Goal: Task Accomplishment & Management: Manage account settings

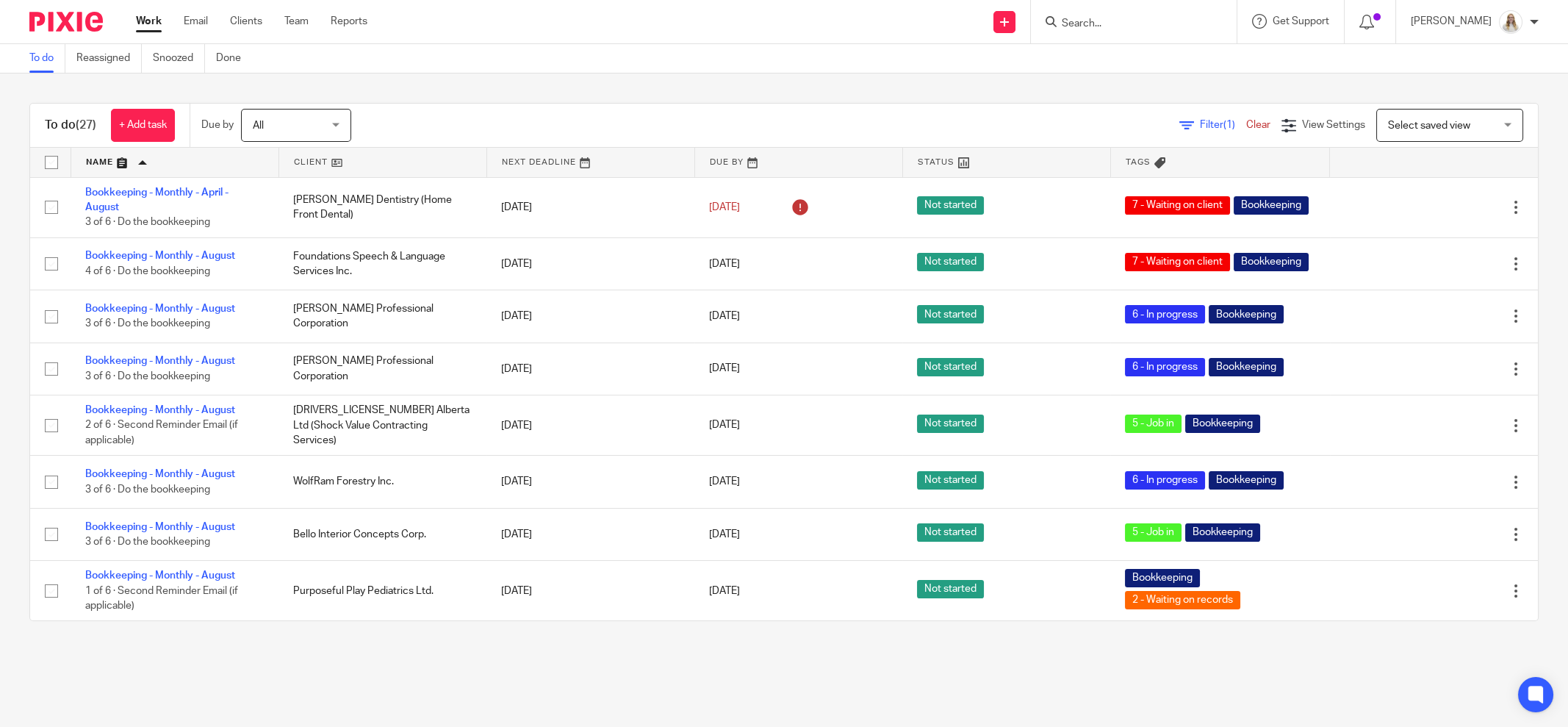
scroll to position [183, 0]
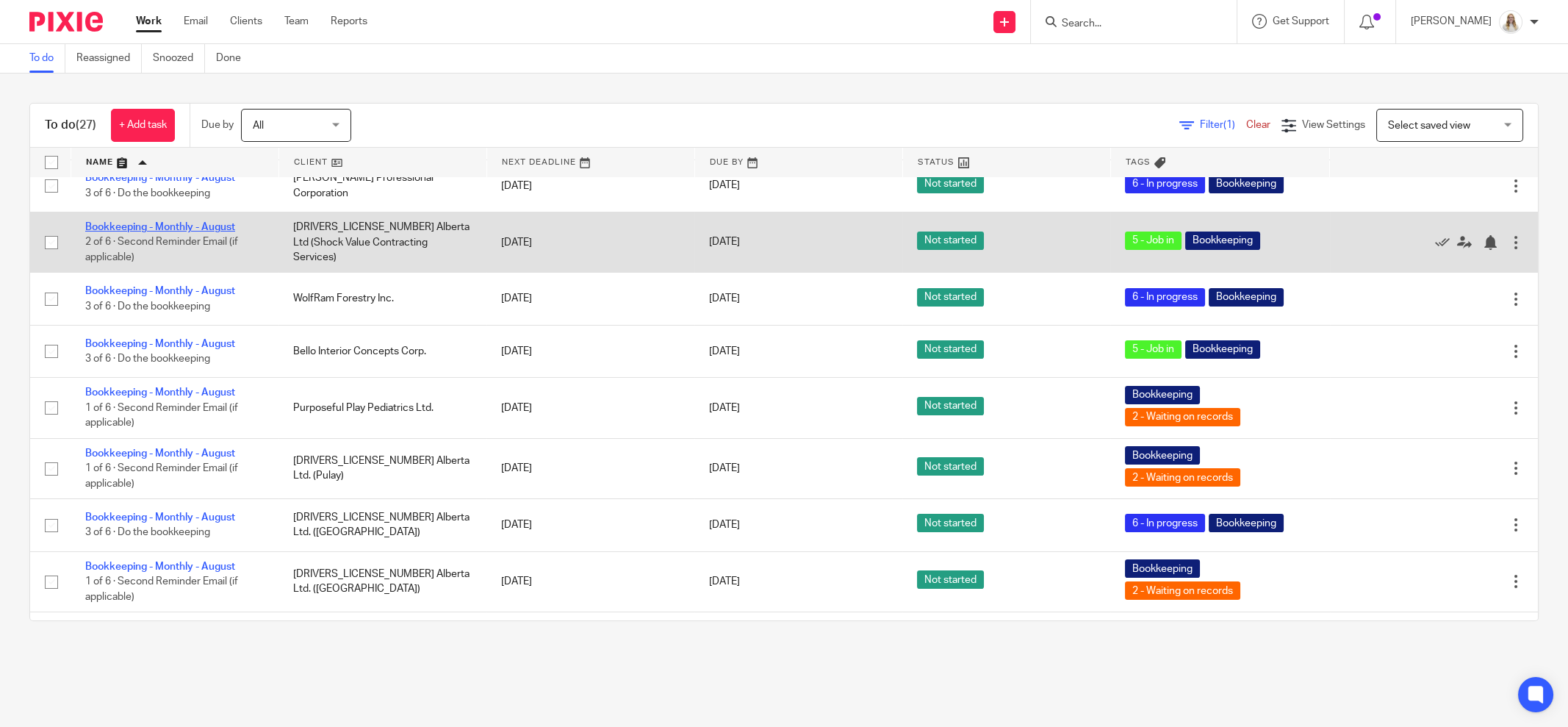
click at [158, 225] on link "Bookkeeping - Monthly - August" at bounding box center [160, 226] width 150 height 10
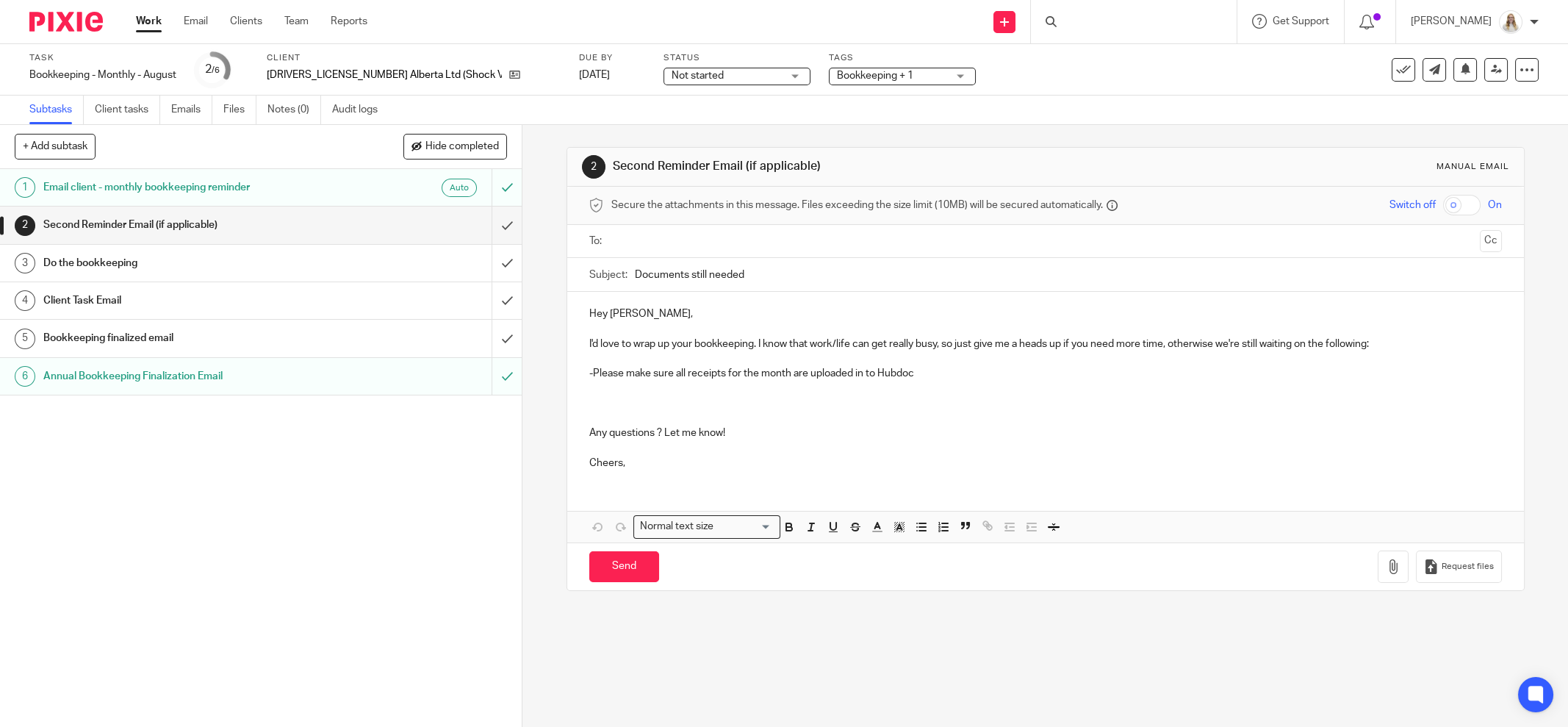
click at [941, 80] on div "Bookkeeping + 1" at bounding box center [902, 76] width 147 height 18
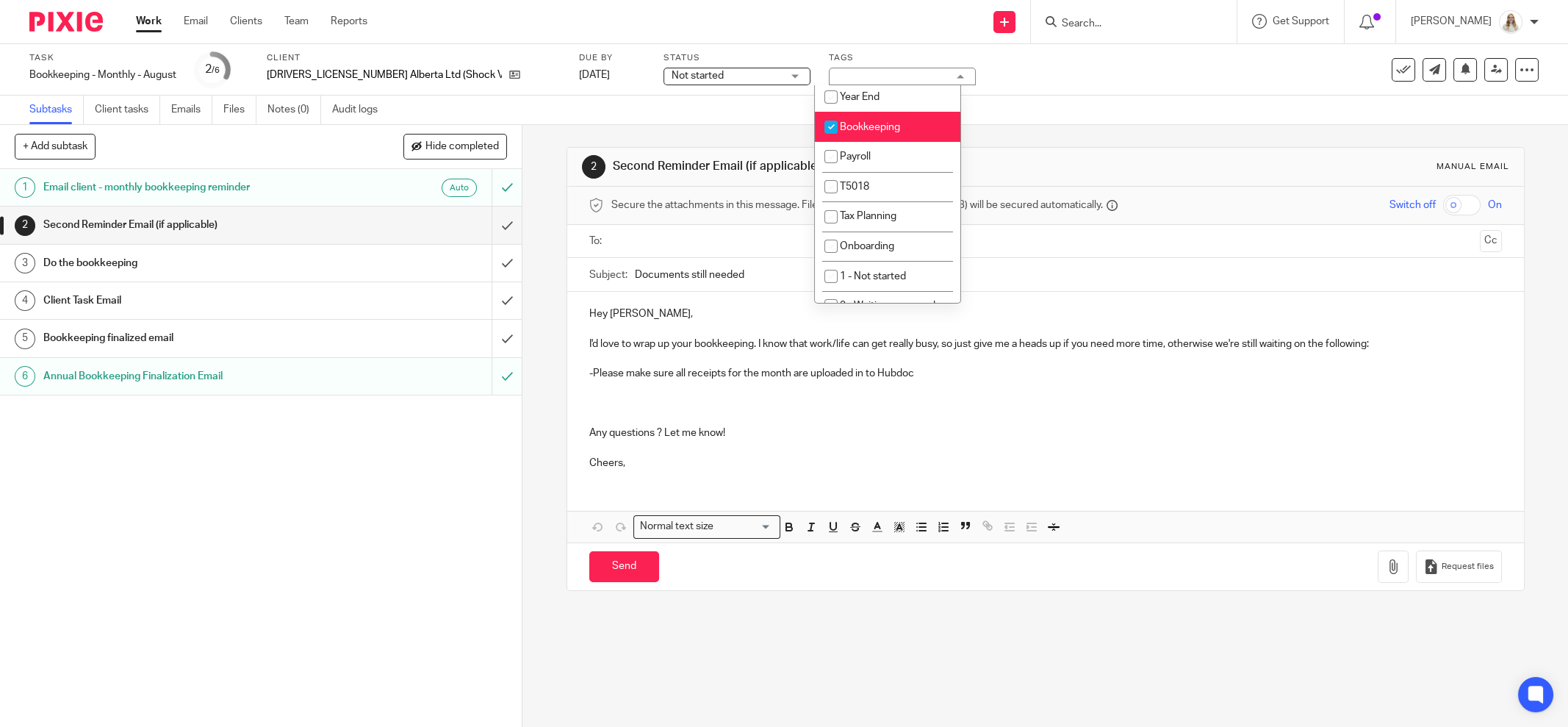
scroll to position [91, 0]
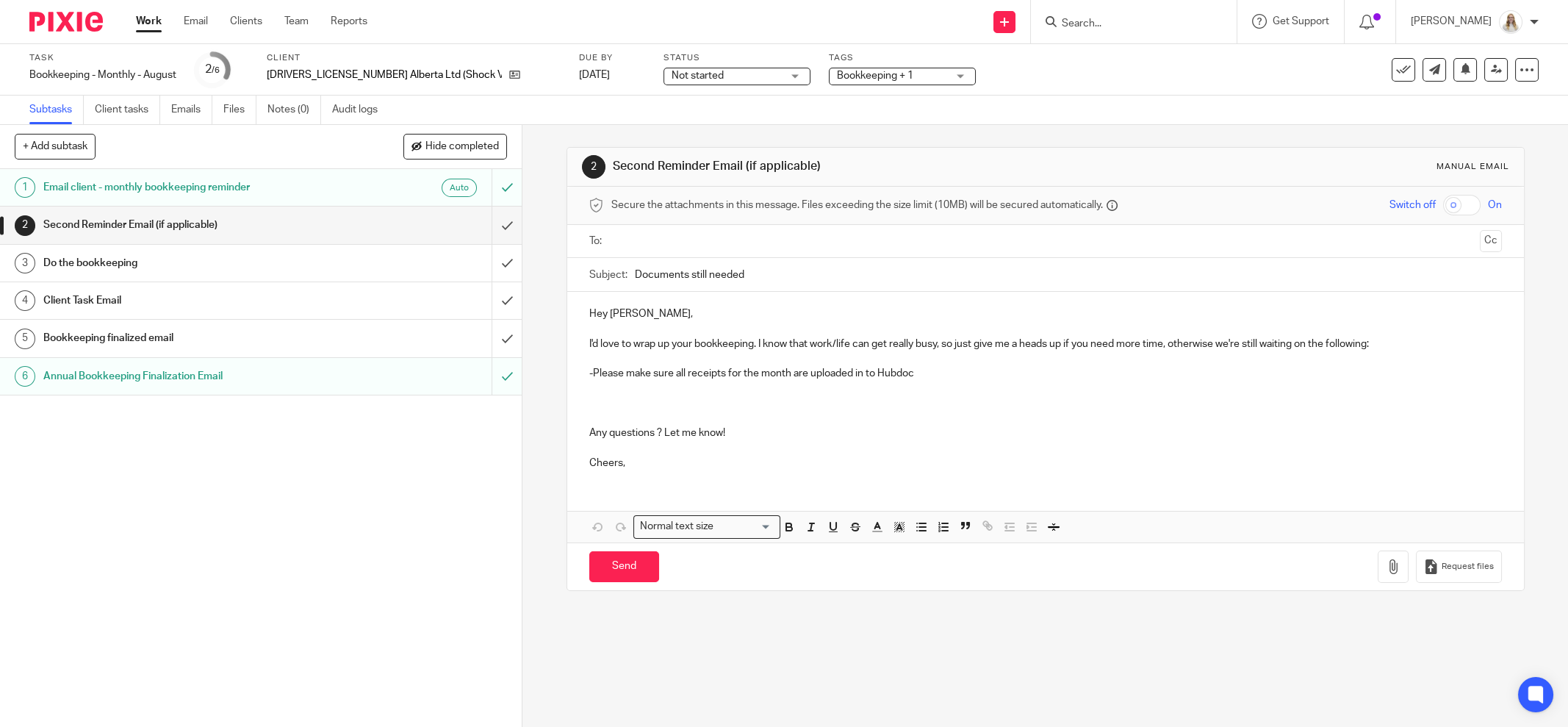
click at [1097, 111] on div "Subtasks Client tasks Emails Files Notes (0) Audit logs" at bounding box center [784, 110] width 1568 height 30
click at [725, 270] on input "Documents still needed" at bounding box center [1068, 274] width 867 height 33
drag, startPoint x: 746, startPoint y: 271, endPoint x: 628, endPoint y: 249, distance: 120.0
click at [628, 249] on form "Secure the attachments in this message. Files exceeding the size limit (10MB) w…" at bounding box center [1046, 388] width 957 height 403
type input "Amazon Invoices"
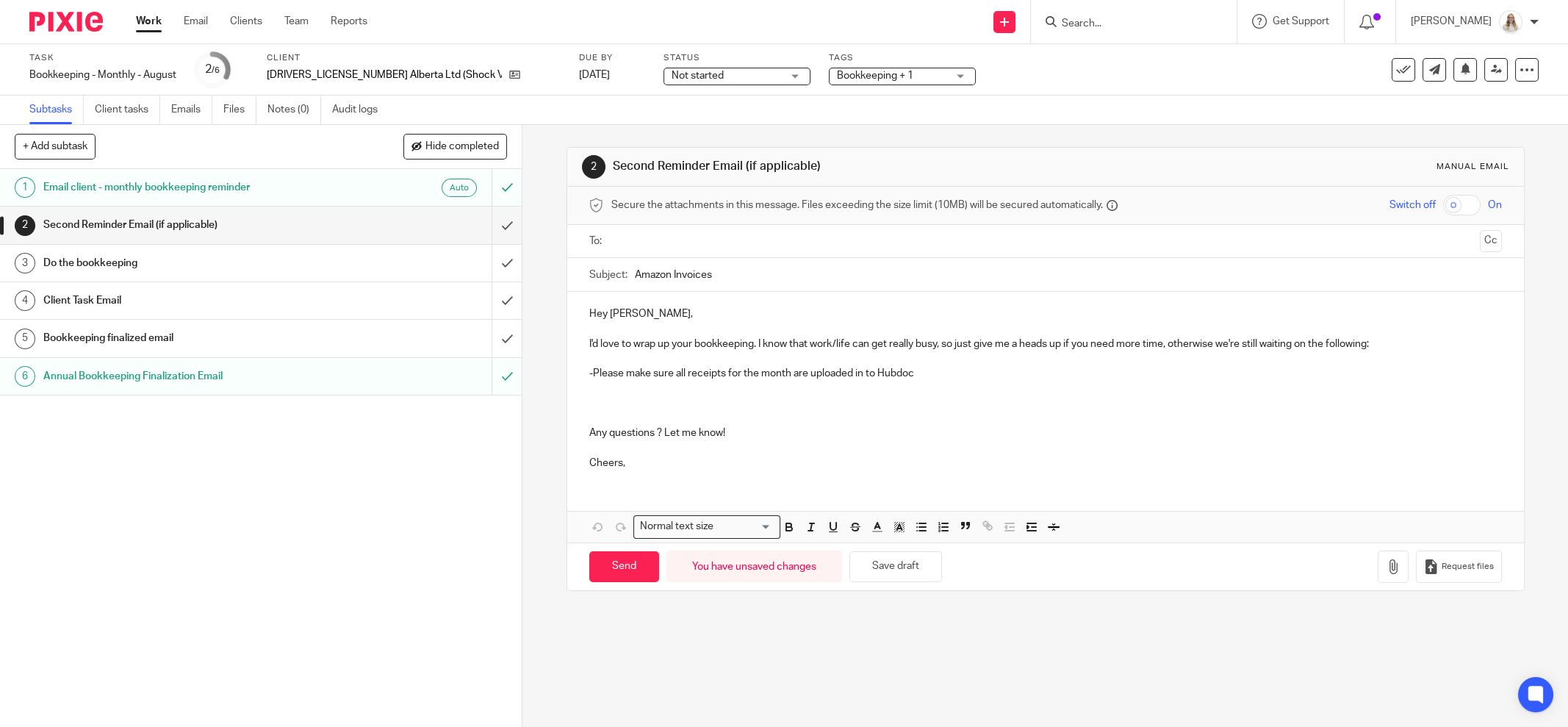
drag, startPoint x: 722, startPoint y: 328, endPoint x: 695, endPoint y: 359, distance: 41.1
click at [722, 329] on p at bounding box center [1046, 328] width 912 height 15
click at [784, 381] on p at bounding box center [1046, 389] width 912 height 15
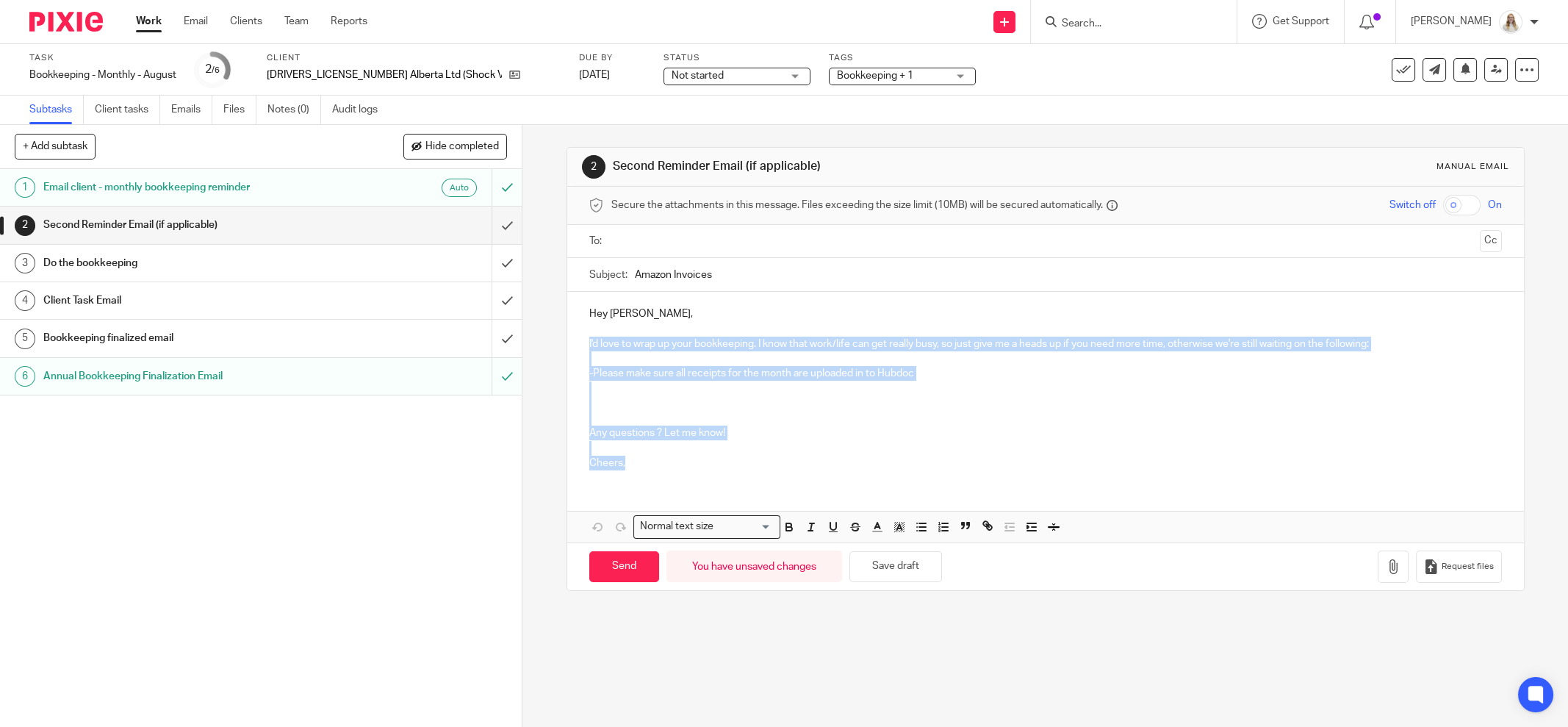
drag, startPoint x: 629, startPoint y: 463, endPoint x: 576, endPoint y: 342, distance: 132.1
click at [576, 342] on div "Hey James, I'd love to wrap up your bookkeeping. I know that work/life can get …" at bounding box center [1046, 387] width 957 height 189
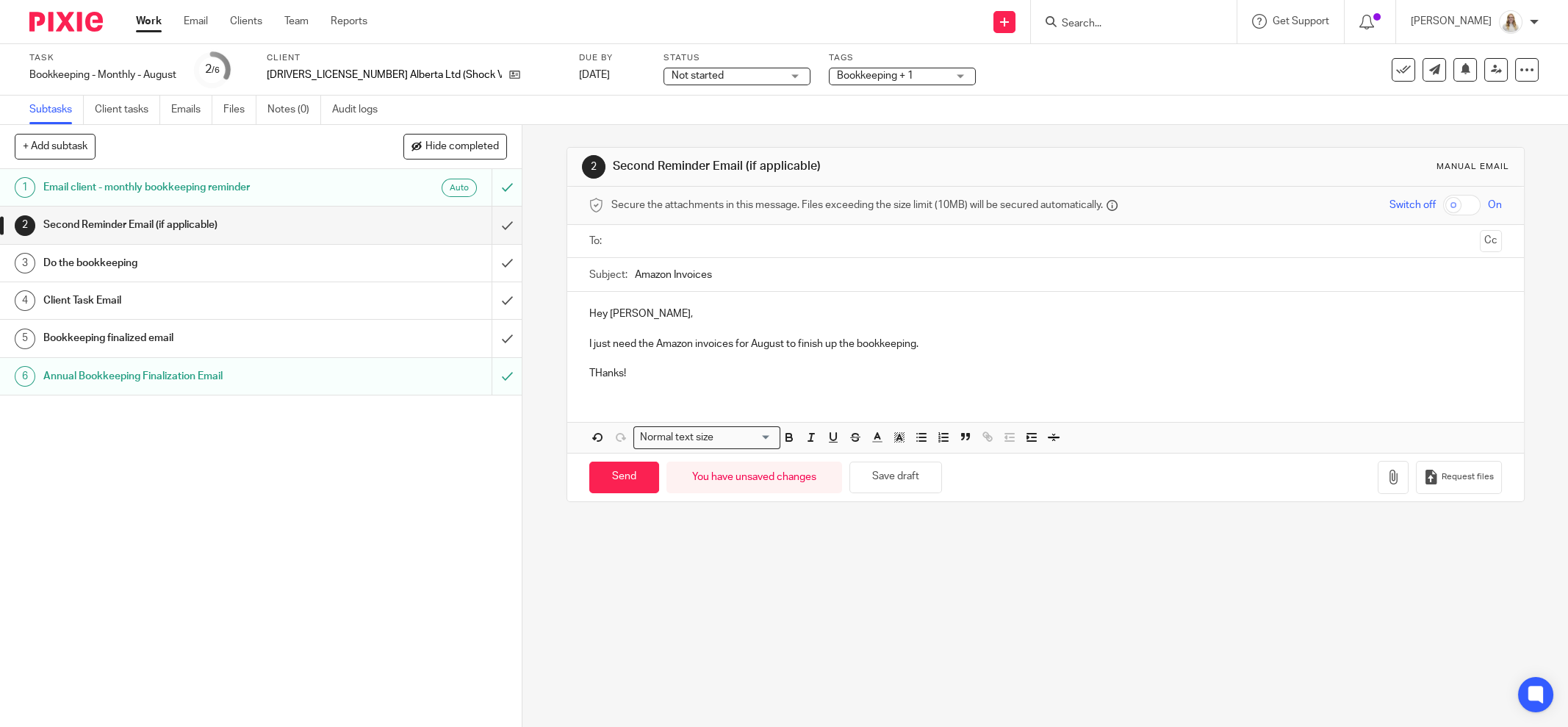
click at [598, 369] on p "THanks!" at bounding box center [1046, 374] width 912 height 15
click at [705, 338] on p "I just need the Amazon invoices for August to finish up the bookkeeping." at bounding box center [1046, 344] width 912 height 15
click at [732, 345] on p "I just need the Amazon invoices for August to finish up the bookkeeping." at bounding box center [1046, 344] width 912 height 15
click at [1072, 351] on p at bounding box center [1046, 359] width 912 height 15
click at [871, 483] on button "Save draft" at bounding box center [896, 478] width 93 height 32
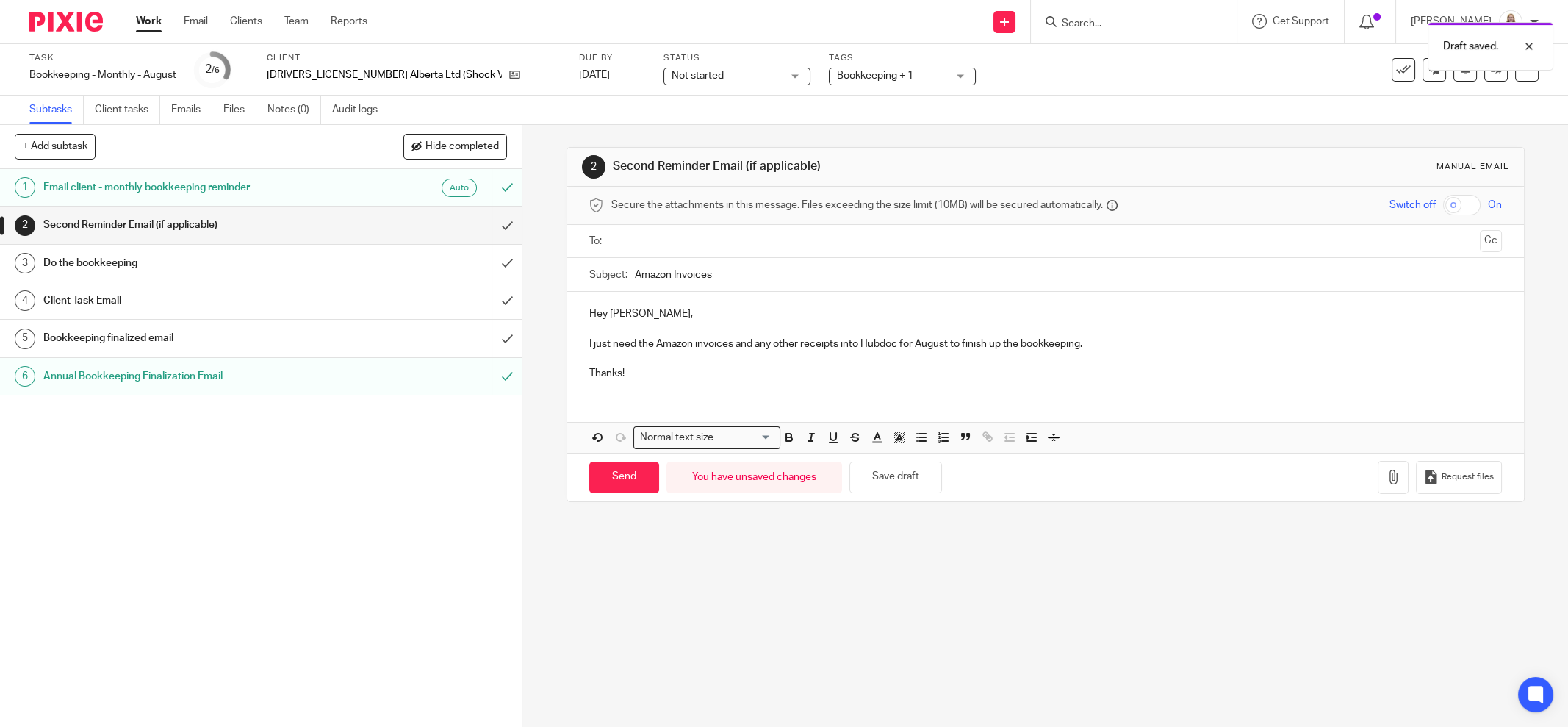
click at [718, 243] on input "text" at bounding box center [1045, 241] width 858 height 17
drag, startPoint x: 872, startPoint y: 471, endPoint x: 738, endPoint y: 481, distance: 134.4
click at [870, 471] on button "Save draft" at bounding box center [896, 480] width 93 height 32
click at [649, 341] on p "I just need the Amazon invoices and any other receipts into Hubdoc for August t…" at bounding box center [1046, 347] width 912 height 15
click at [895, 468] on button "Save draft" at bounding box center [896, 480] width 93 height 32
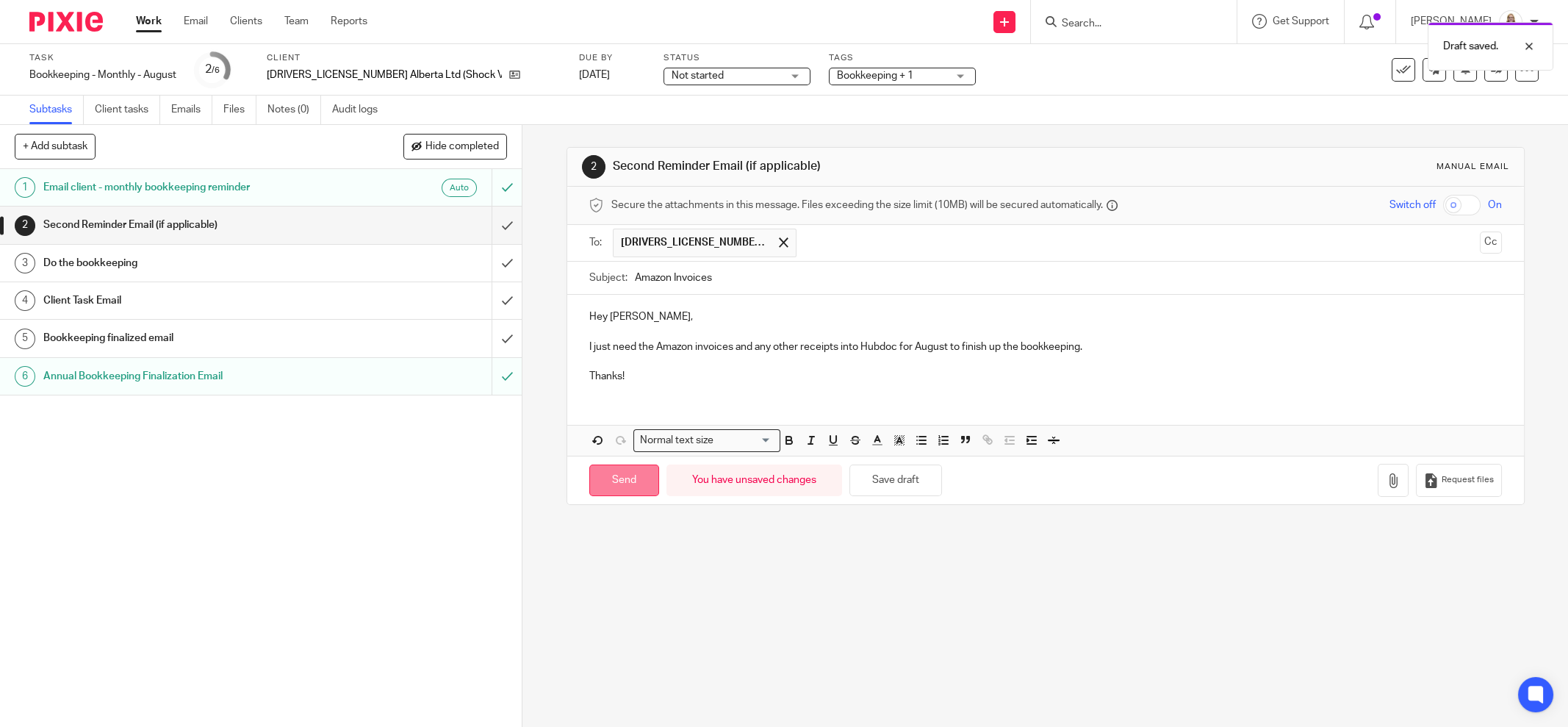
click at [619, 477] on input "Send" at bounding box center [624, 480] width 70 height 32
type input "Sent"
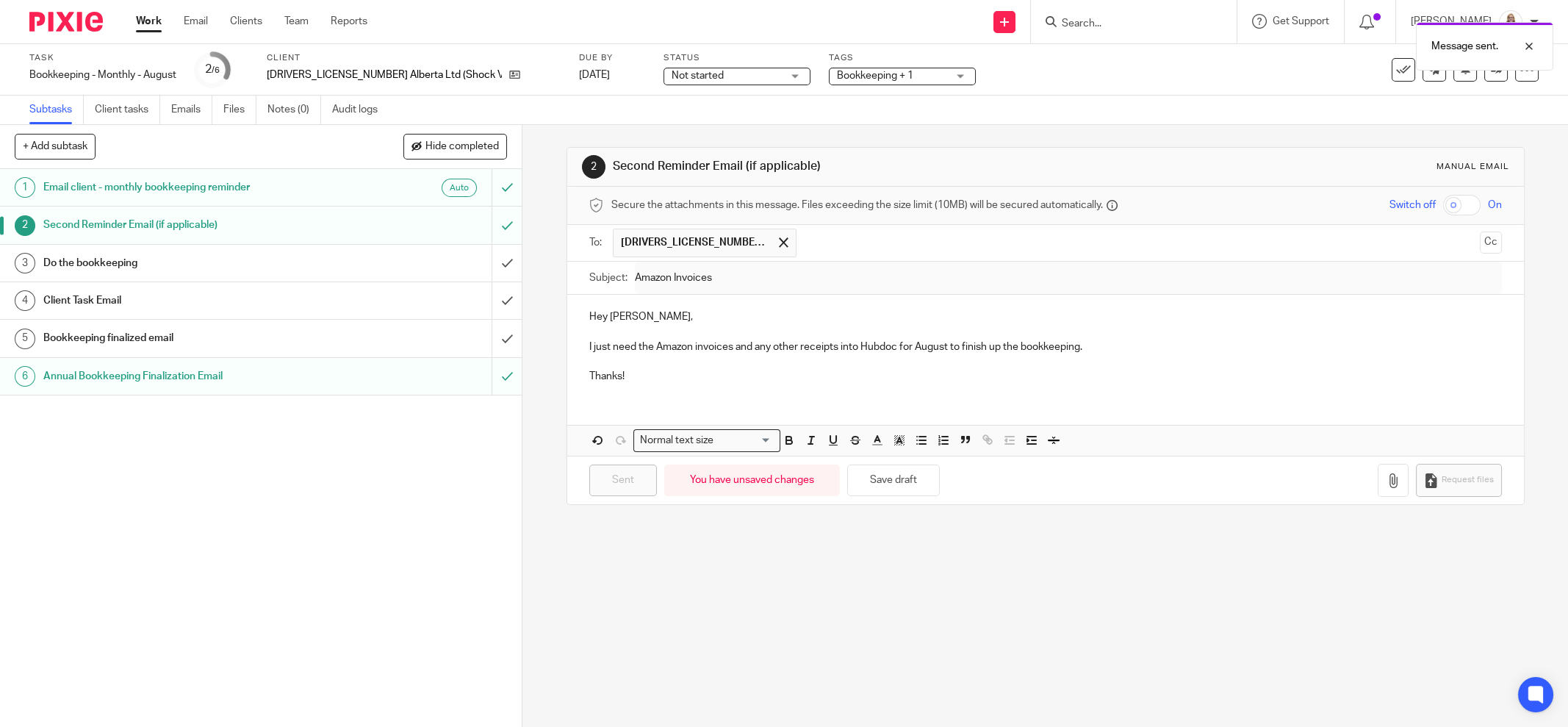
click at [745, 576] on div "2 Second Reminder Email (if applicable) Manual email Secure the attachments in …" at bounding box center [1045, 426] width 1046 height 602
click at [225, 261] on h1 "Do the bookkeeping" at bounding box center [188, 263] width 289 height 22
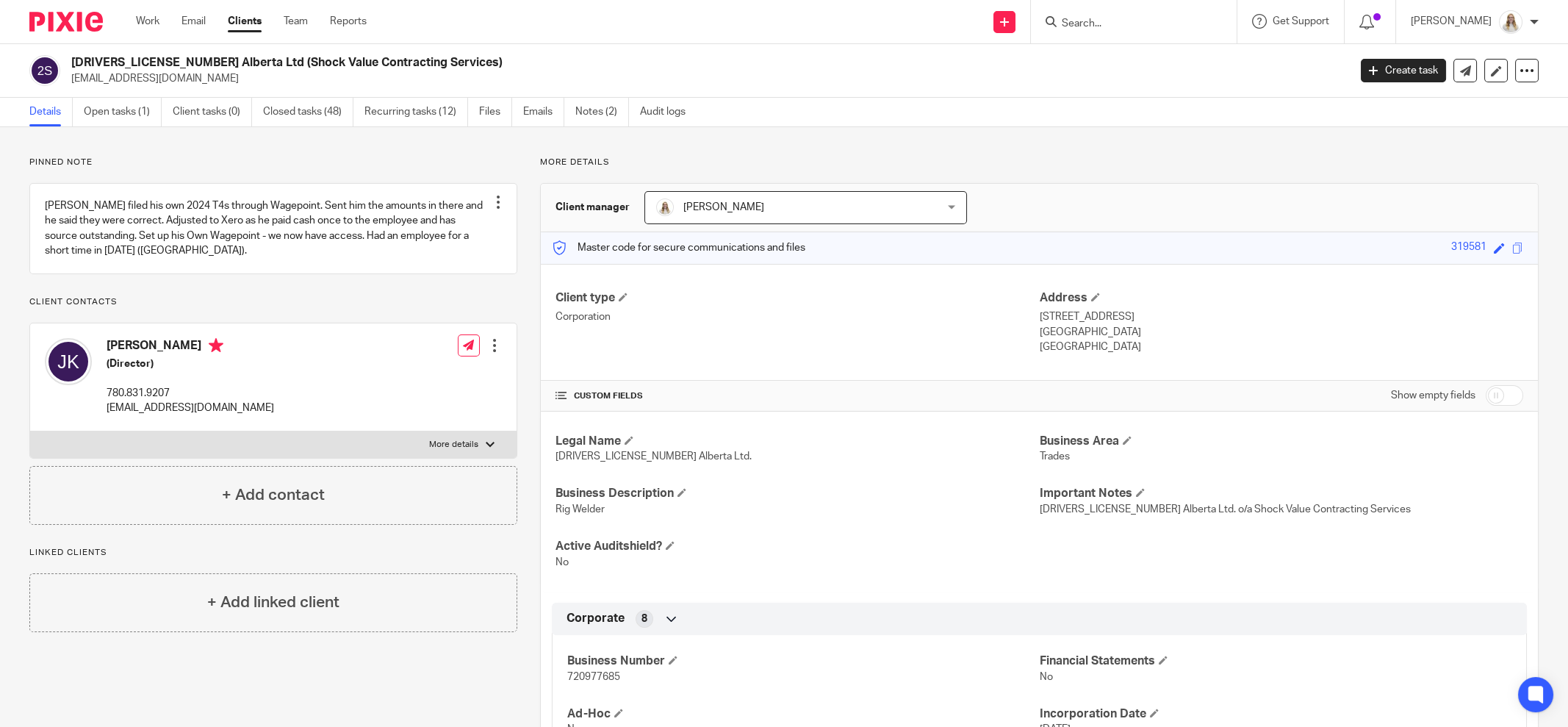
scroll to position [275, 0]
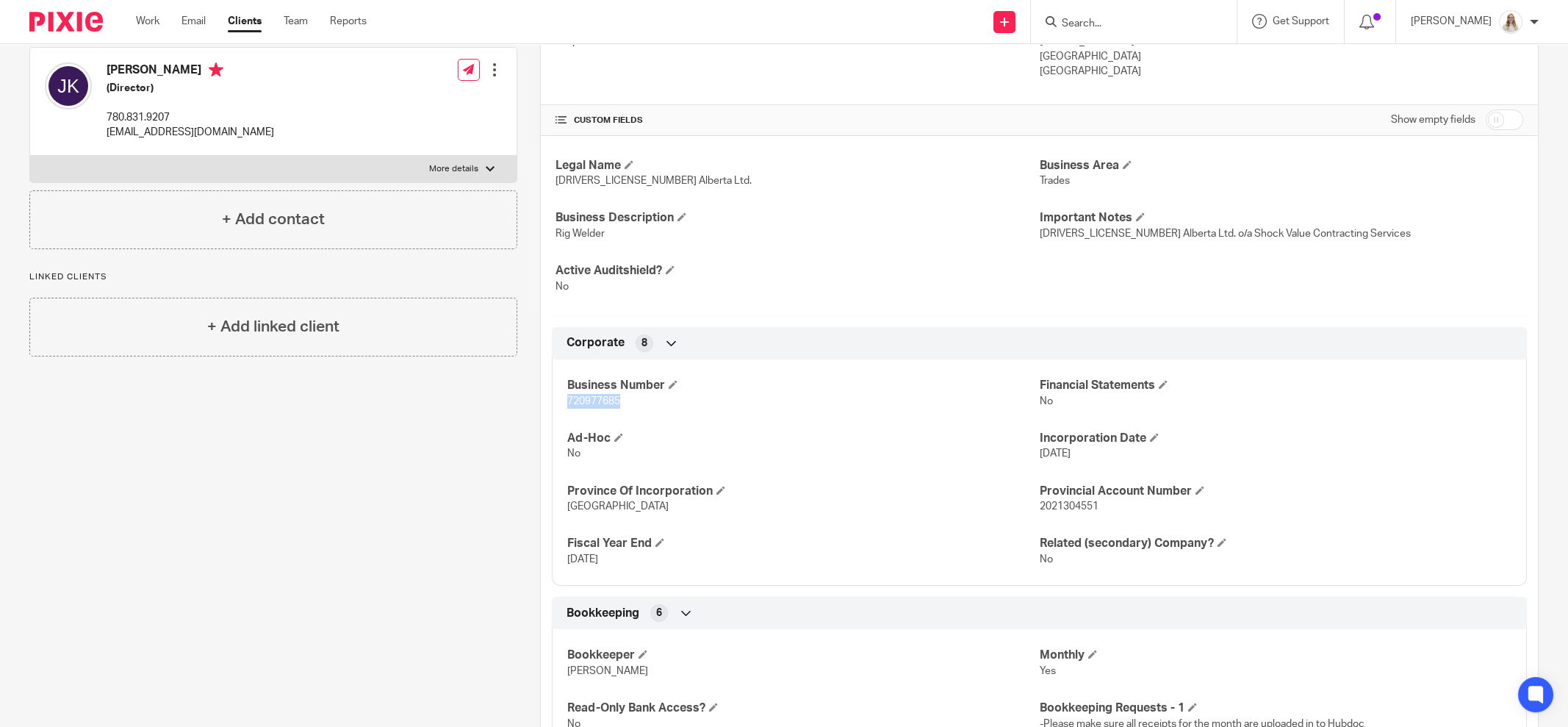
drag, startPoint x: 615, startPoint y: 402, endPoint x: 555, endPoint y: 399, distance: 60.1
click at [555, 399] on div "Business Number 720977685 Financial Statements No Ad-Hoc No Incorporation Date …" at bounding box center [1039, 467] width 975 height 237
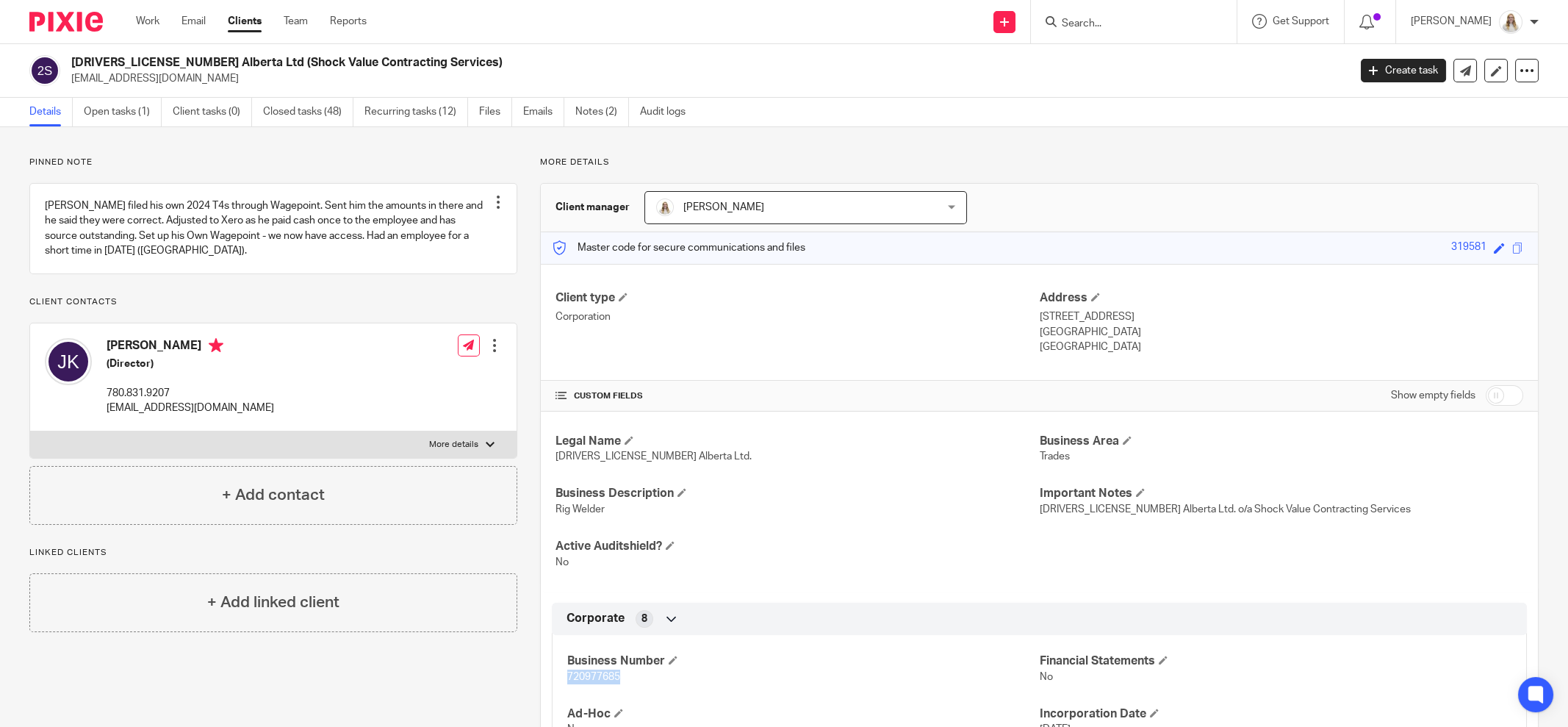
click at [460, 451] on p "More details" at bounding box center [453, 444] width 49 height 12
click at [30, 431] on input "More details" at bounding box center [30, 430] width 1 height 1
checkbox input "true"
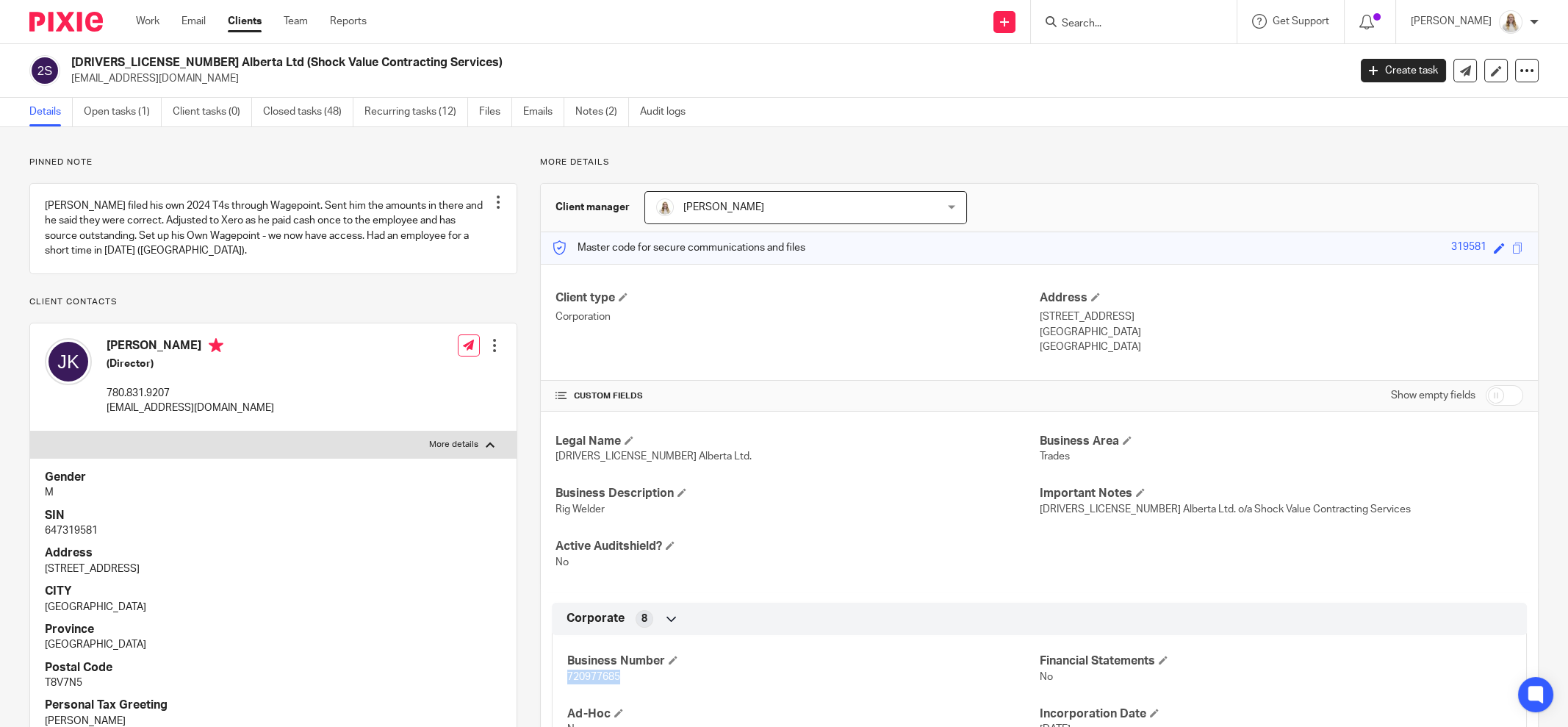
scroll to position [183, 0]
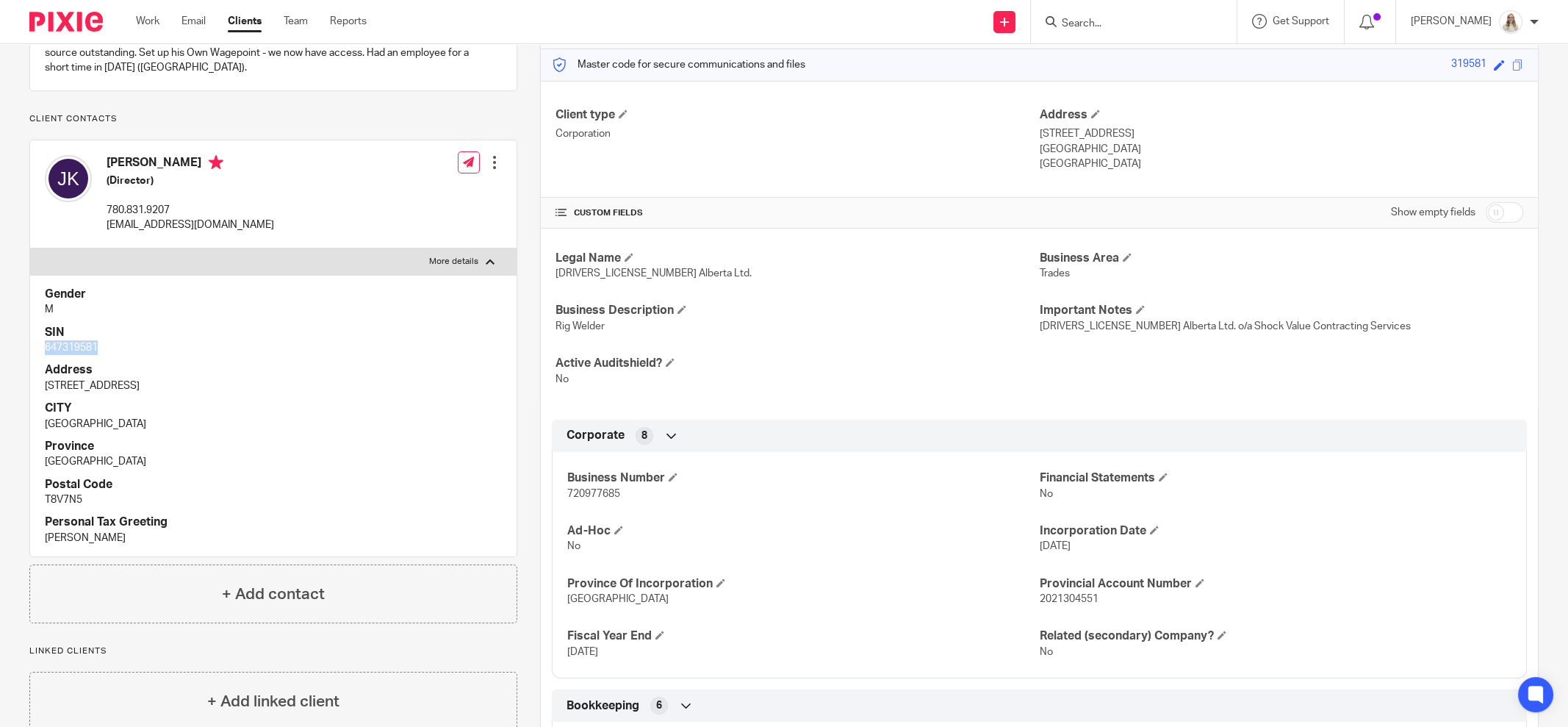
drag, startPoint x: 105, startPoint y: 360, endPoint x: 44, endPoint y: 359, distance: 61.0
click at [44, 359] on div "Gender M SIN 647319581 Address 11910 106A Street CITY Grande Prairie Province A…" at bounding box center [273, 415] width 487 height 282
copy p "647319581"
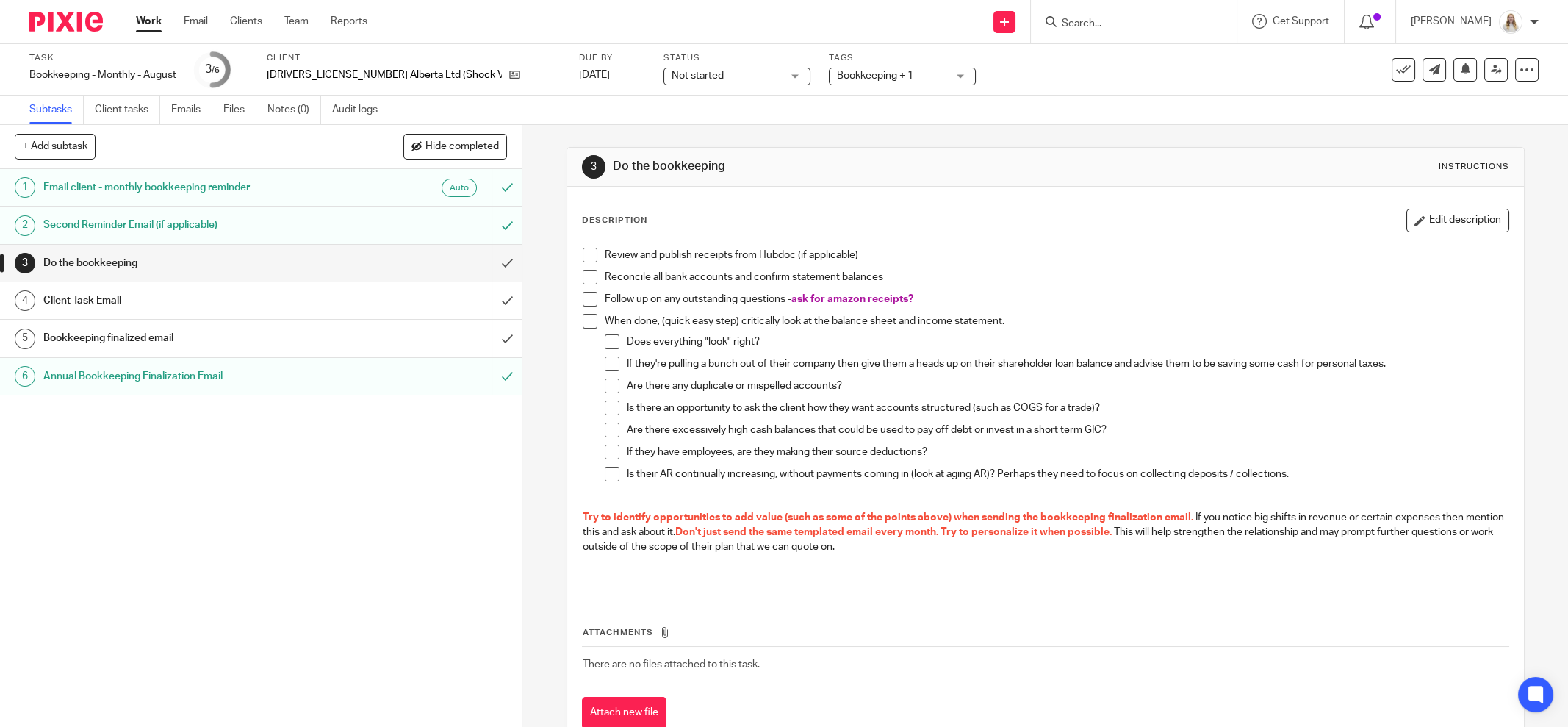
click at [1411, 212] on button "Edit description" at bounding box center [1458, 220] width 103 height 23
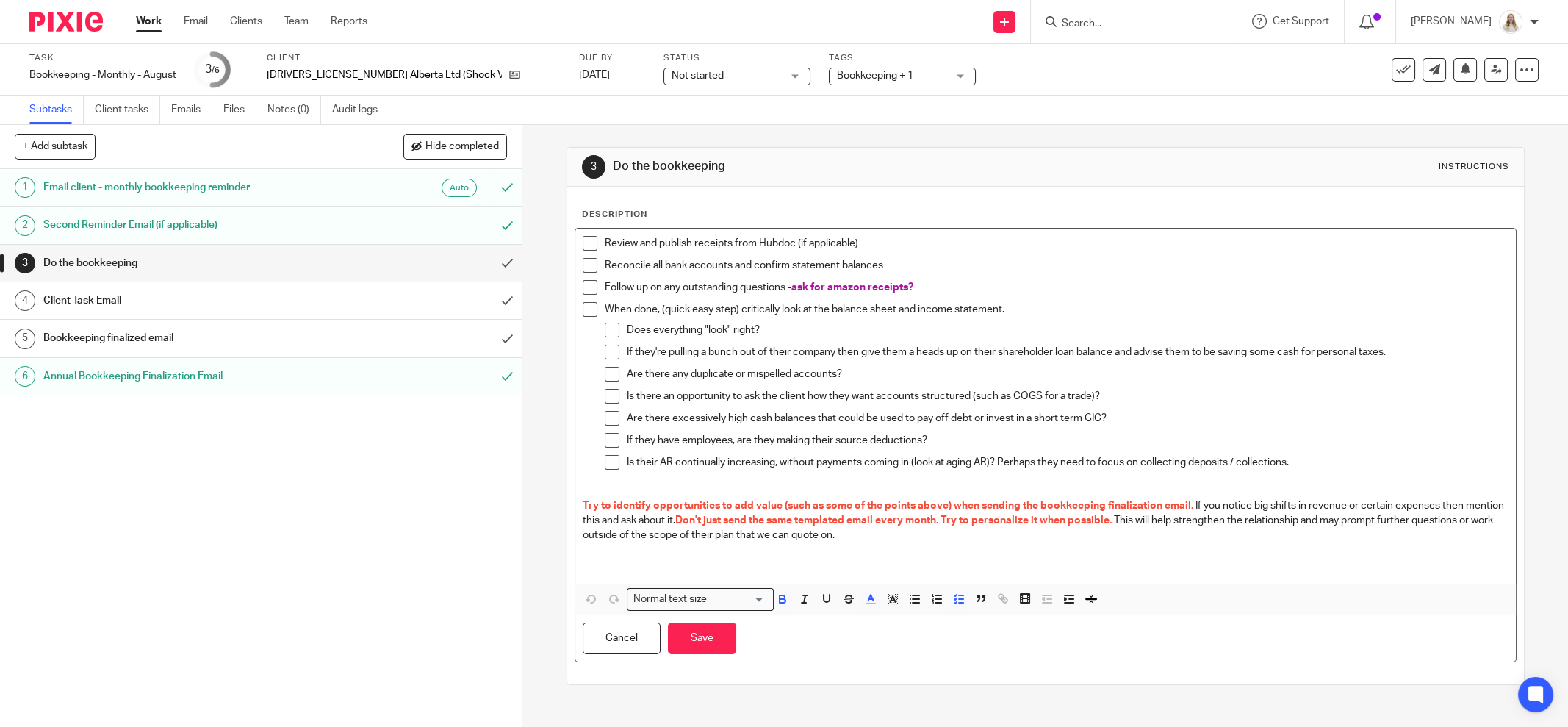
click at [943, 290] on p "Follow up on any outstanding questions - ask for amazon receipts?" at bounding box center [1056, 287] width 904 height 15
click at [945, 290] on p "Follow up on any outstanding questions - asked for amazon receipts" at bounding box center [1056, 287] width 904 height 15
click at [717, 634] on button "Save" at bounding box center [702, 638] width 69 height 32
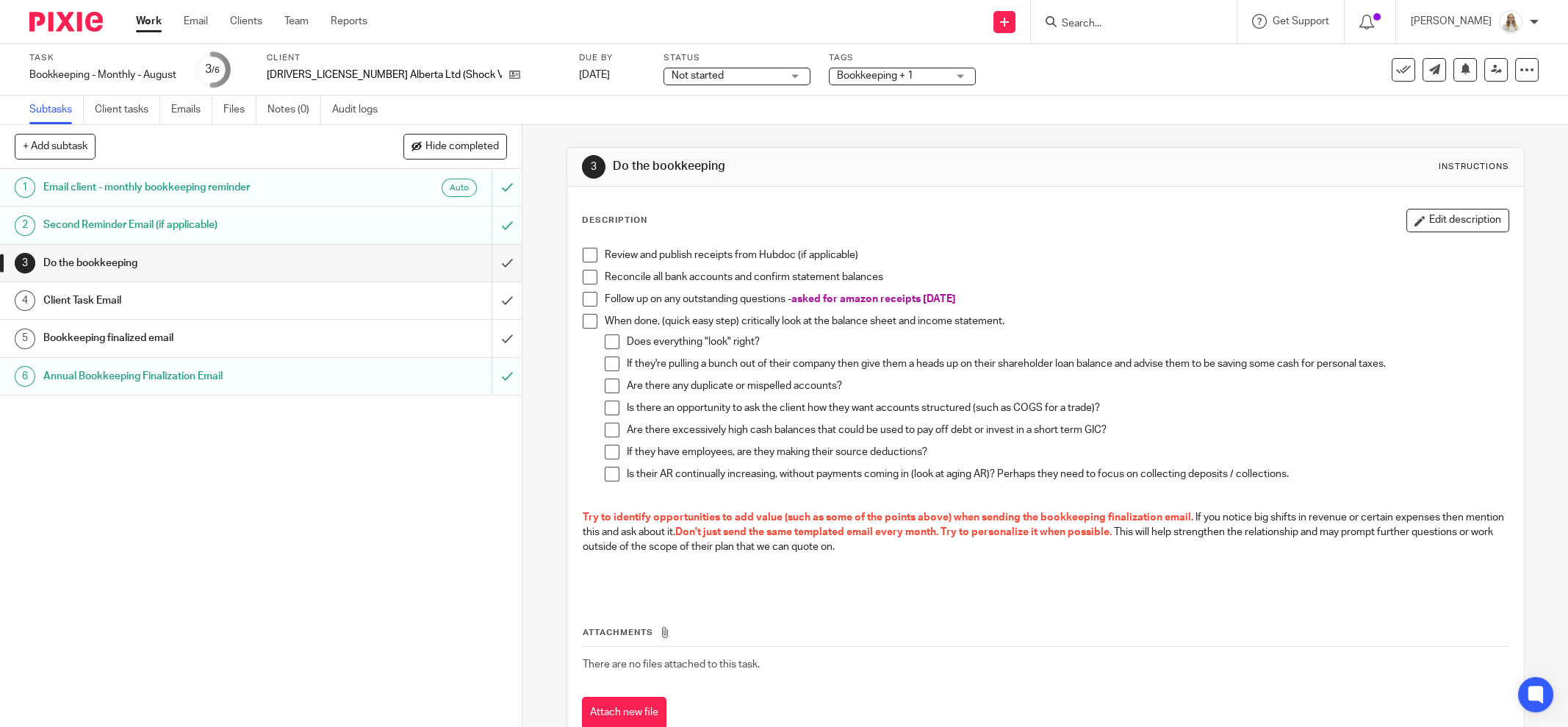
click at [582, 255] on span at bounding box center [590, 255] width 15 height 15
click at [582, 274] on span at bounding box center [590, 277] width 15 height 15
click at [927, 66] on div "Subtask instruction updated. Subtask instruction updated." at bounding box center [1169, 70] width 770 height 111
click at [943, 72] on div "Subtask instruction updated. Subtask instruction updated." at bounding box center [1169, 70] width 770 height 111
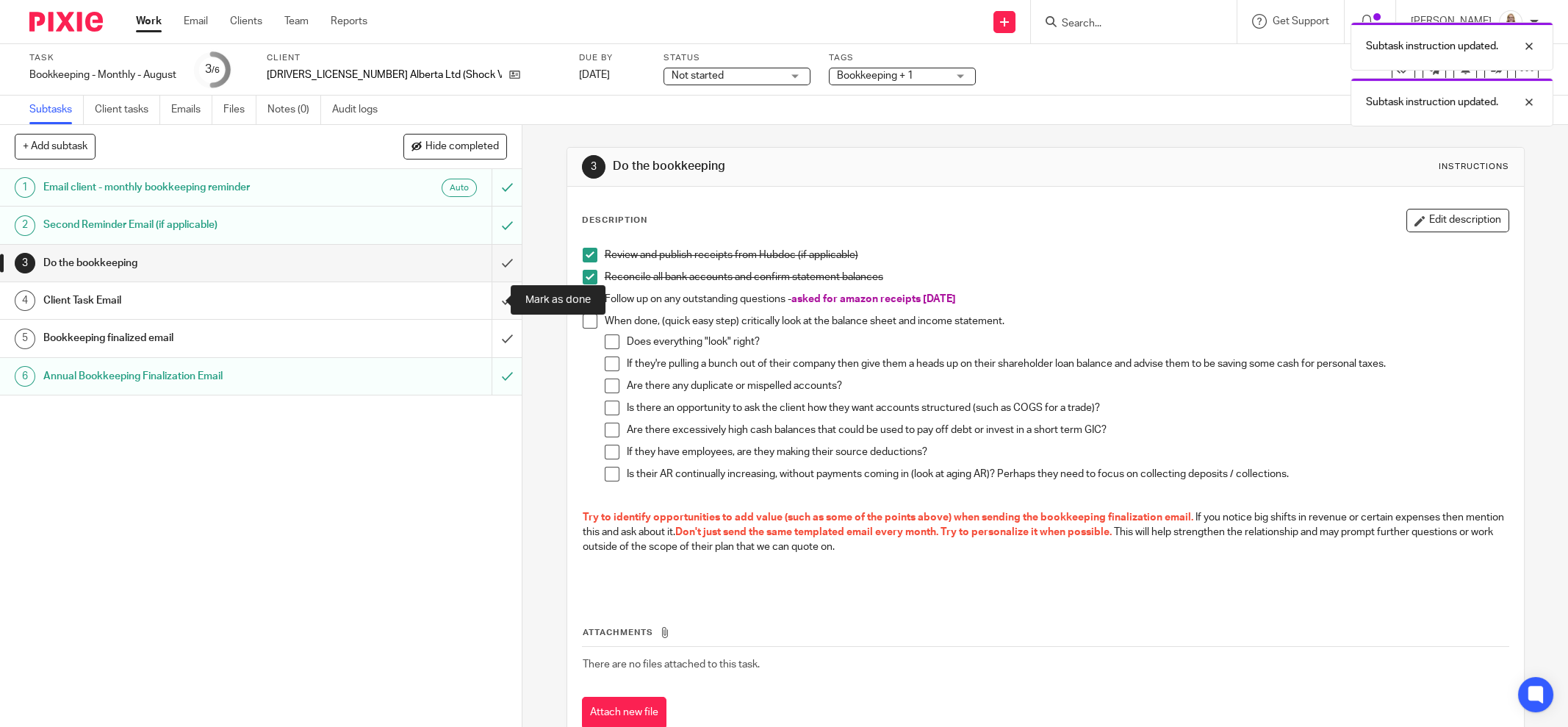
click at [487, 300] on input "submit" at bounding box center [261, 300] width 522 height 37
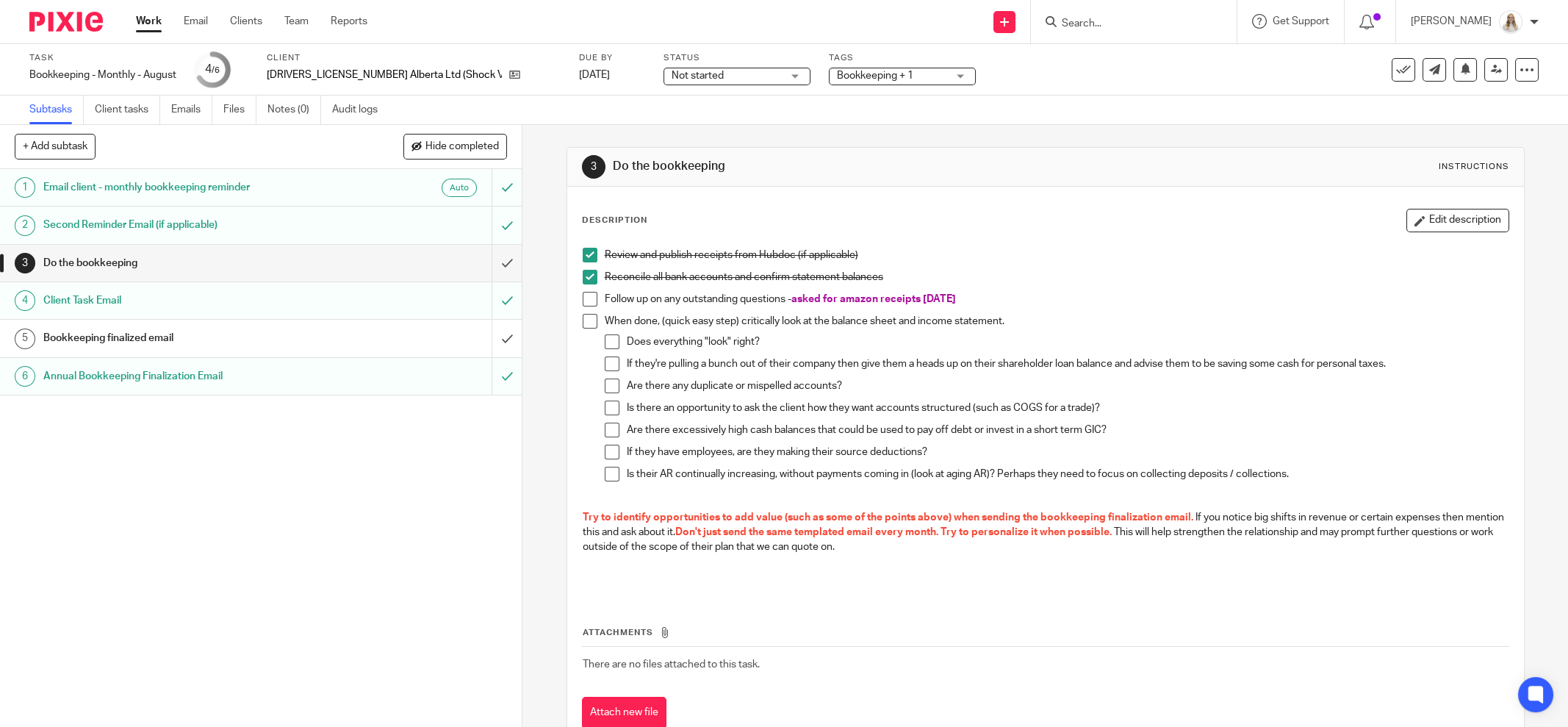
click at [863, 77] on span "Bookkeeping + 1" at bounding box center [875, 75] width 76 height 10
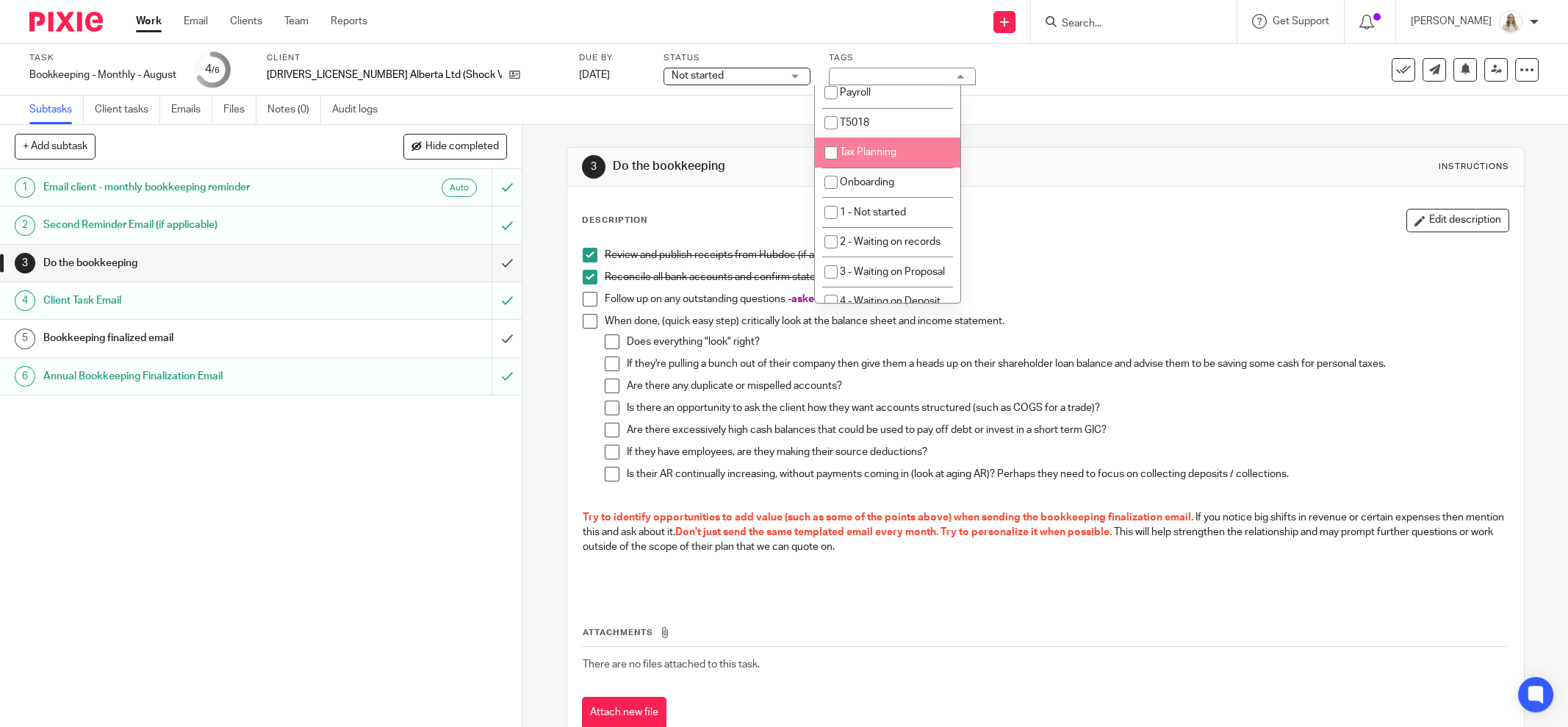
scroll to position [366, 0]
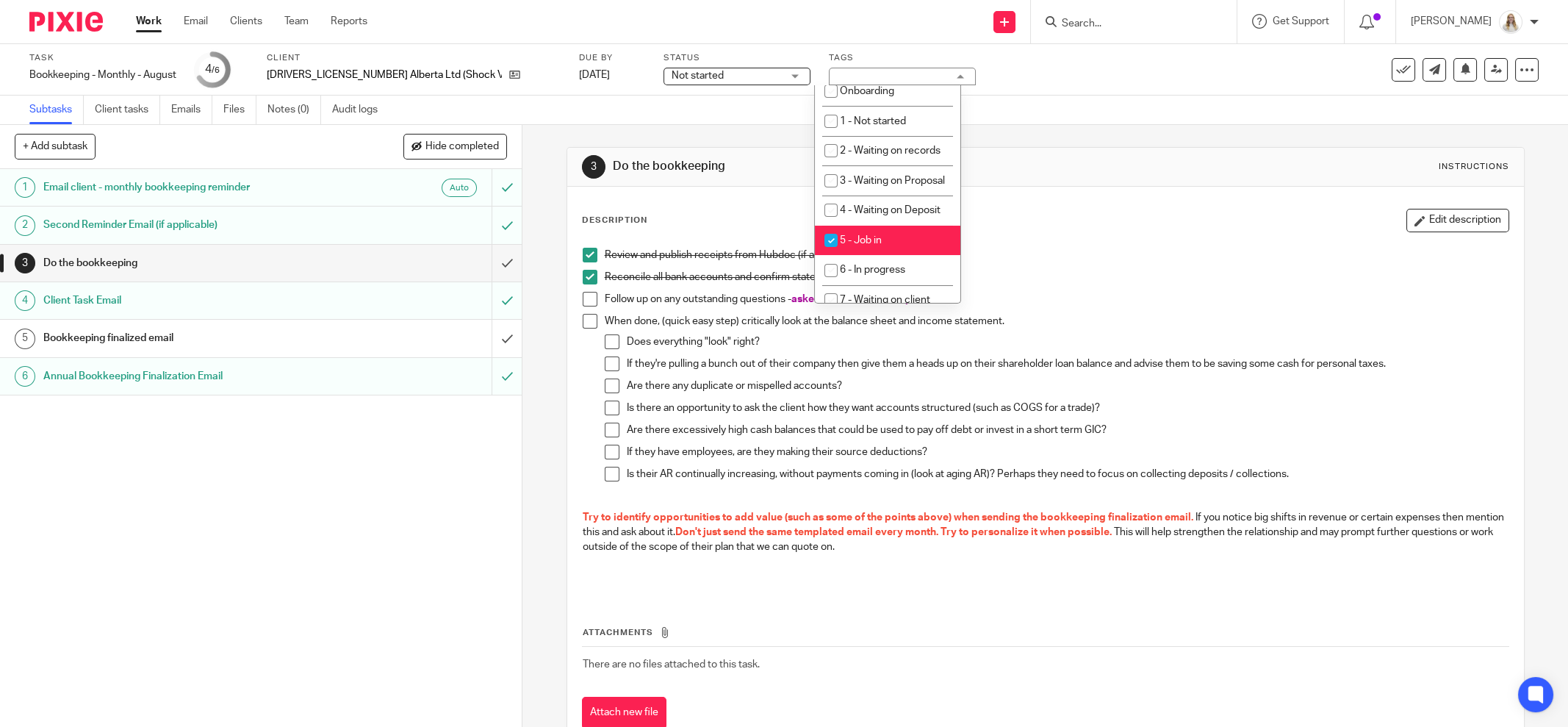
drag, startPoint x: 884, startPoint y: 277, endPoint x: 888, endPoint y: 253, distance: 24.3
click at [884, 256] on li "5 - Job in" at bounding box center [887, 240] width 146 height 30
checkbox input "false"
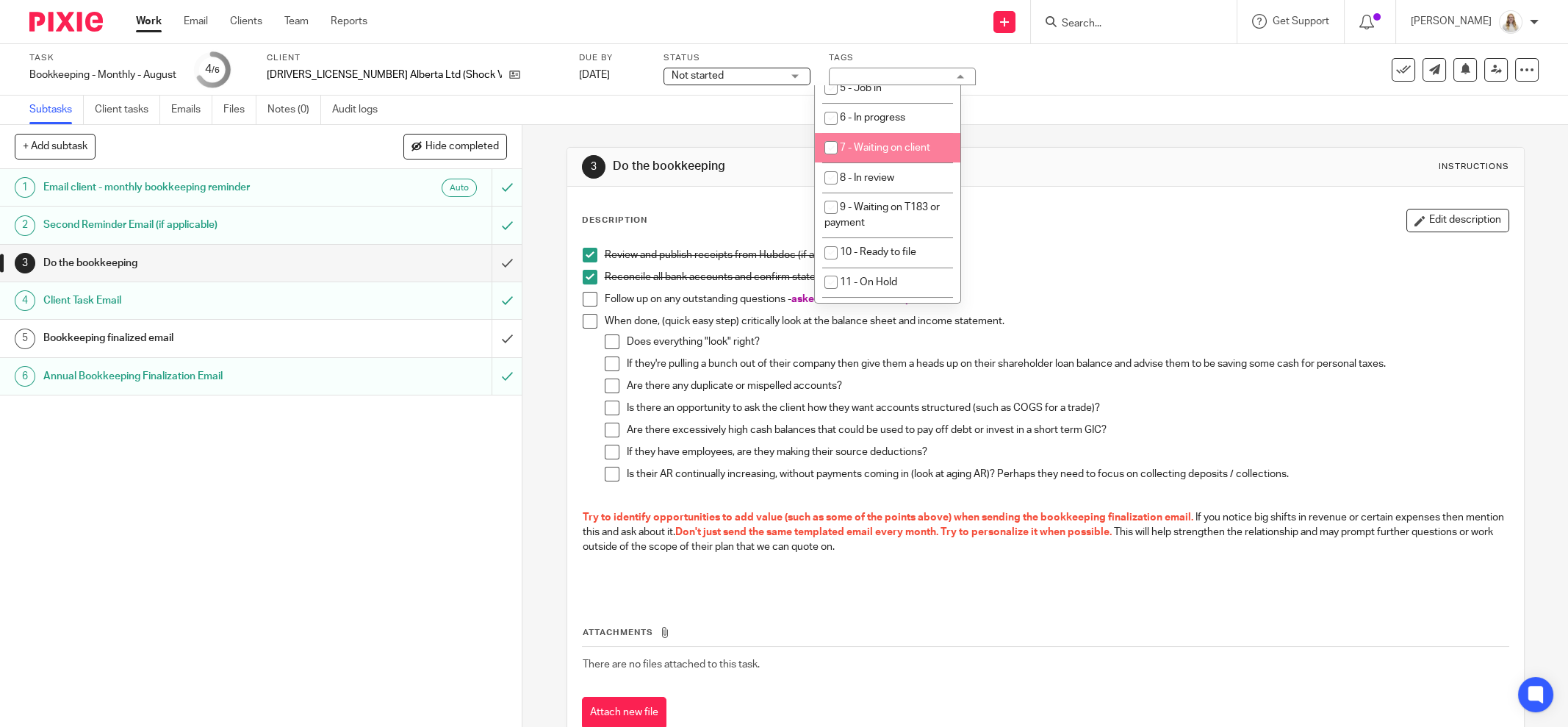
scroll to position [551, 0]
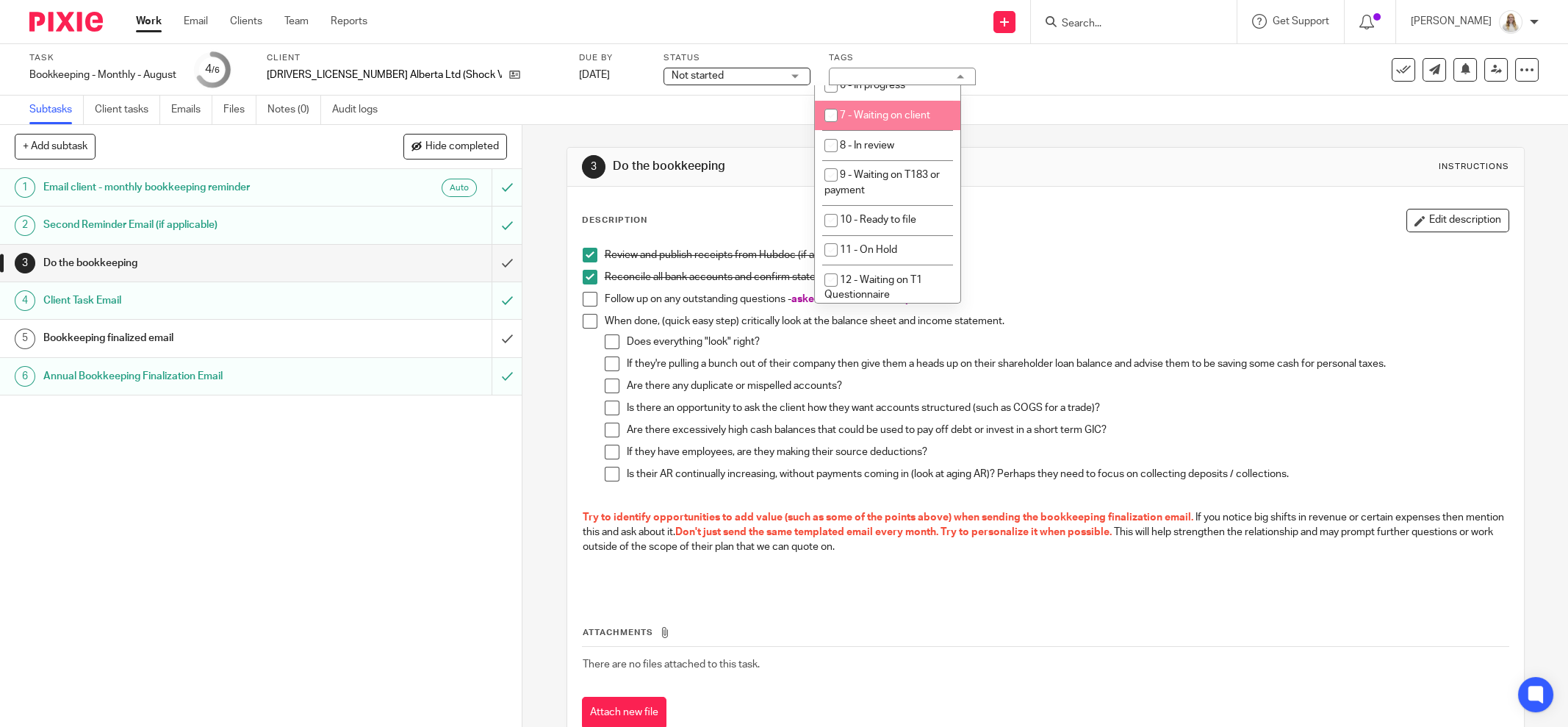
click at [904, 121] on span "7 - Waiting on client" at bounding box center [885, 115] width 90 height 10
checkbox input "true"
click at [1052, 154] on div "3 Do the bookkeeping Instructions" at bounding box center [1046, 167] width 957 height 39
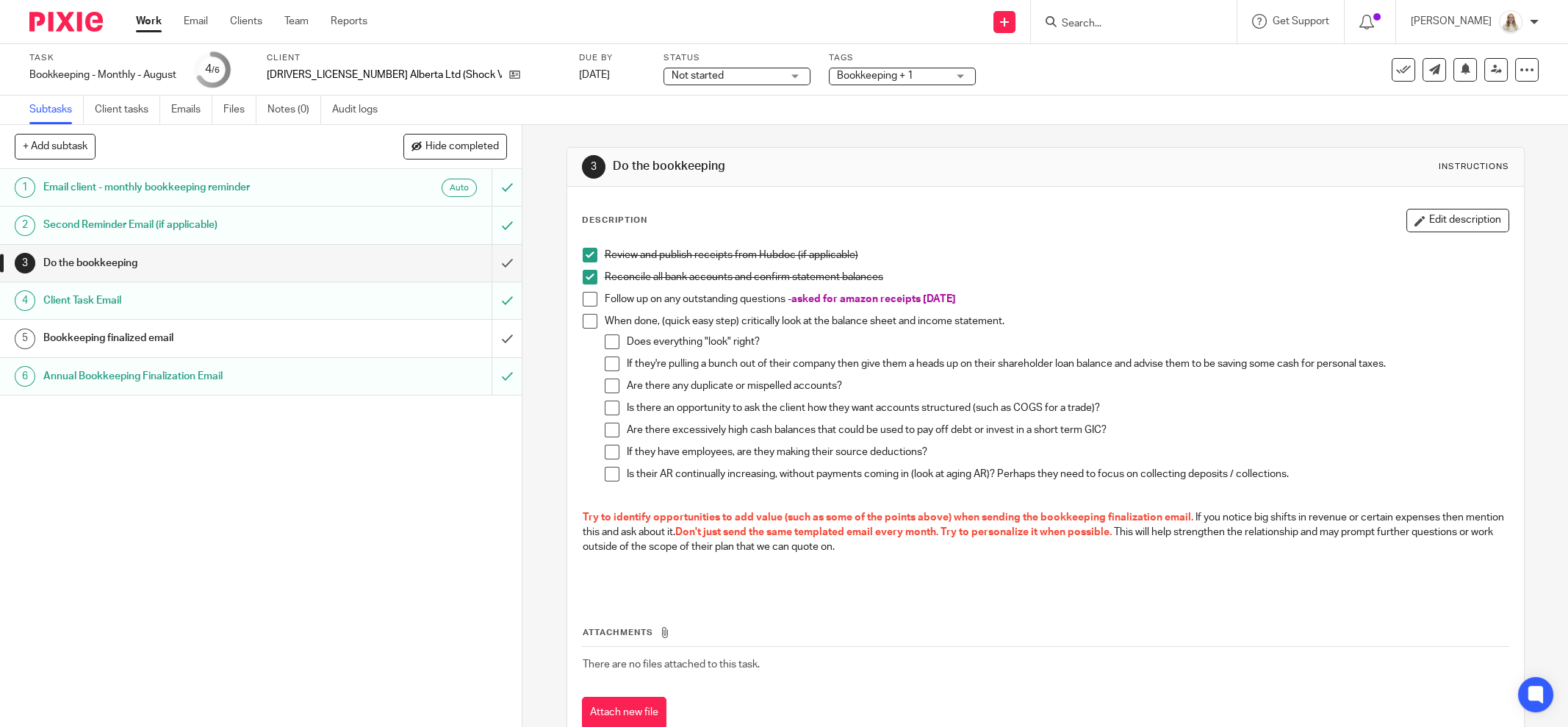
drag, startPoint x: 1414, startPoint y: 227, endPoint x: 1391, endPoint y: 236, distance: 24.7
click at [1414, 227] on button "Edit description" at bounding box center [1458, 220] width 103 height 23
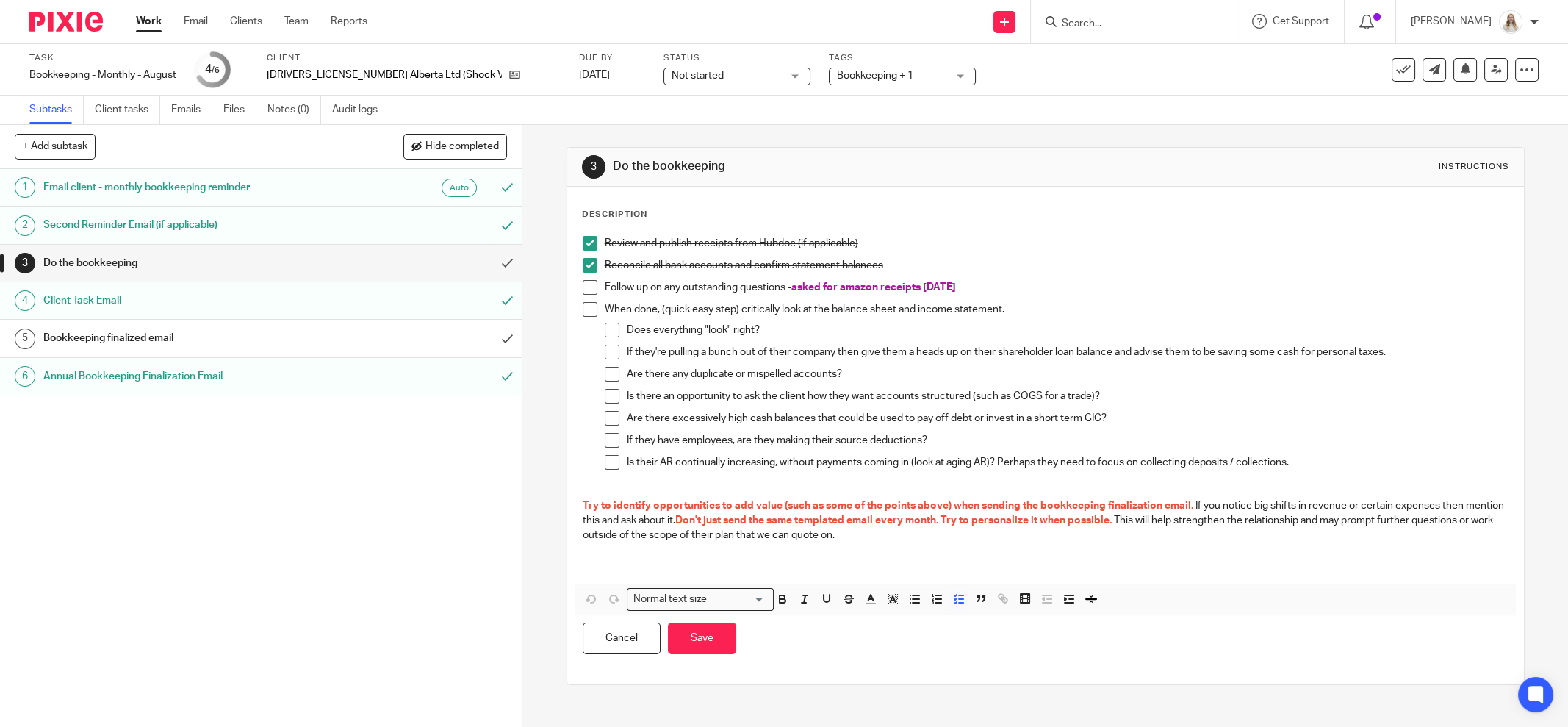
click at [993, 292] on p "Follow up on any outstanding questions - asked for amazon receipts Sept 16" at bounding box center [1056, 287] width 904 height 15
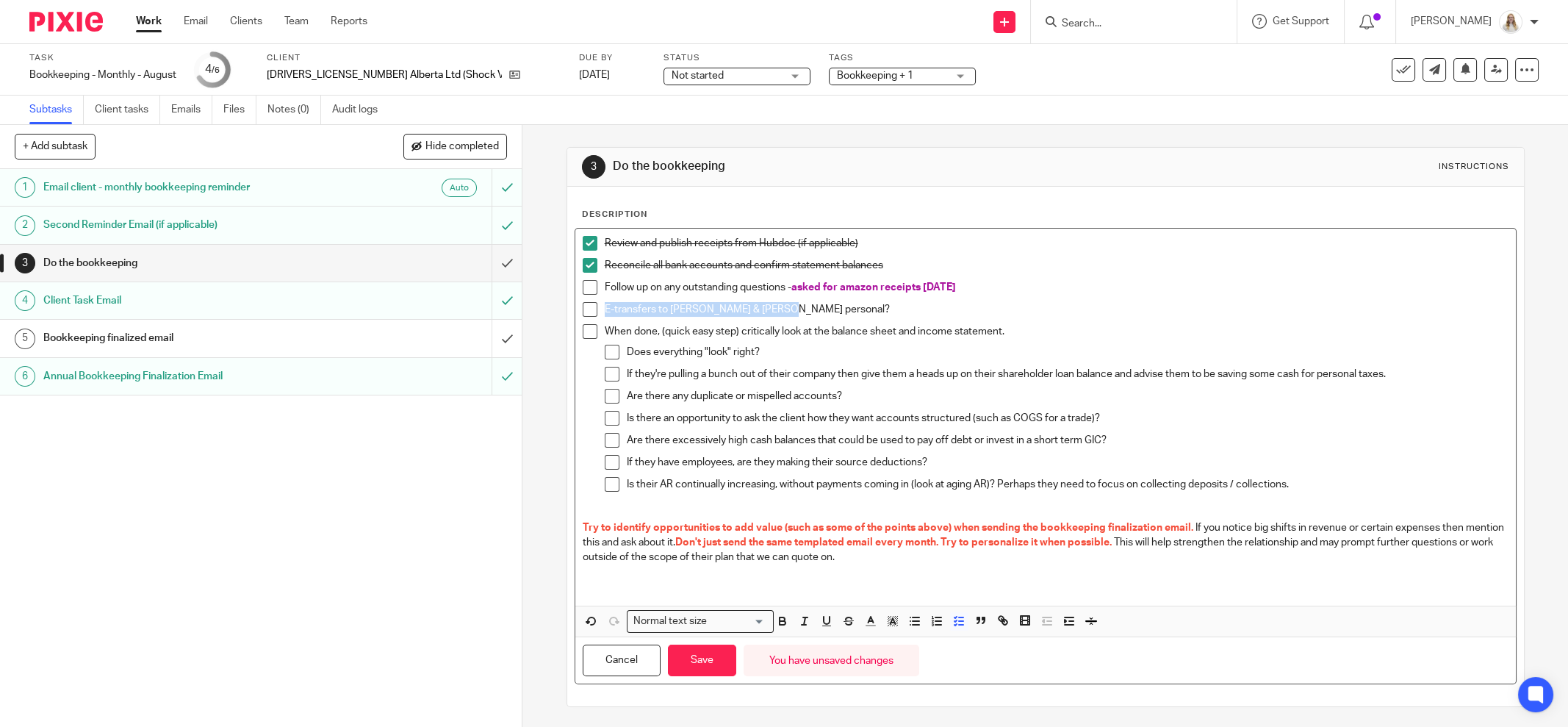
drag, startPoint x: 784, startPoint y: 303, endPoint x: 594, endPoint y: 308, distance: 190.1
click at [594, 308] on li "E-transfers to Kevin & Kate personal?" at bounding box center [1045, 313] width 926 height 22
click at [776, 619] on icon "button" at bounding box center [783, 621] width 13 height 13
click at [870, 624] on icon "button" at bounding box center [871, 621] width 13 height 13
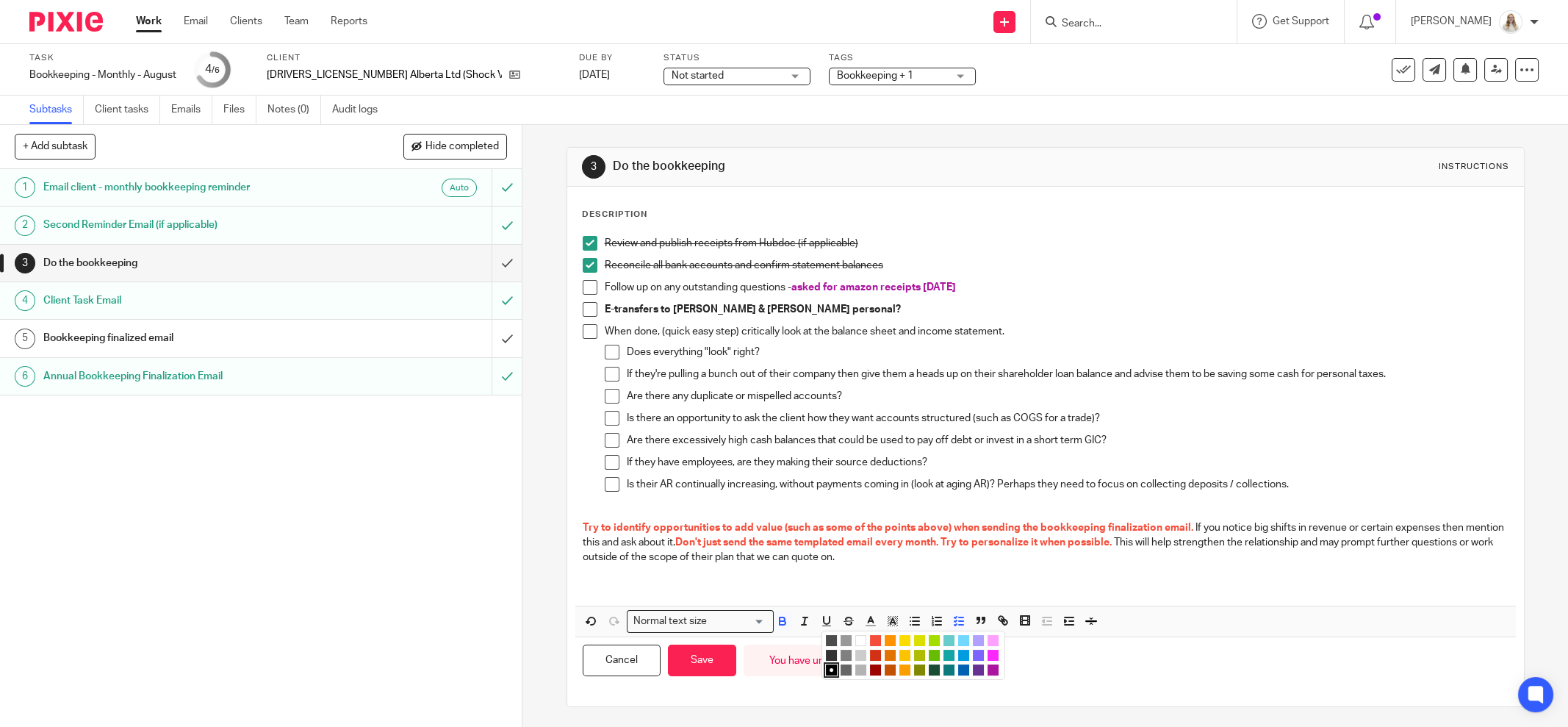
drag, startPoint x: 989, startPoint y: 667, endPoint x: 1040, endPoint y: 606, distance: 79.5
click at [989, 668] on li "color:#AB149E" at bounding box center [993, 670] width 11 height 11
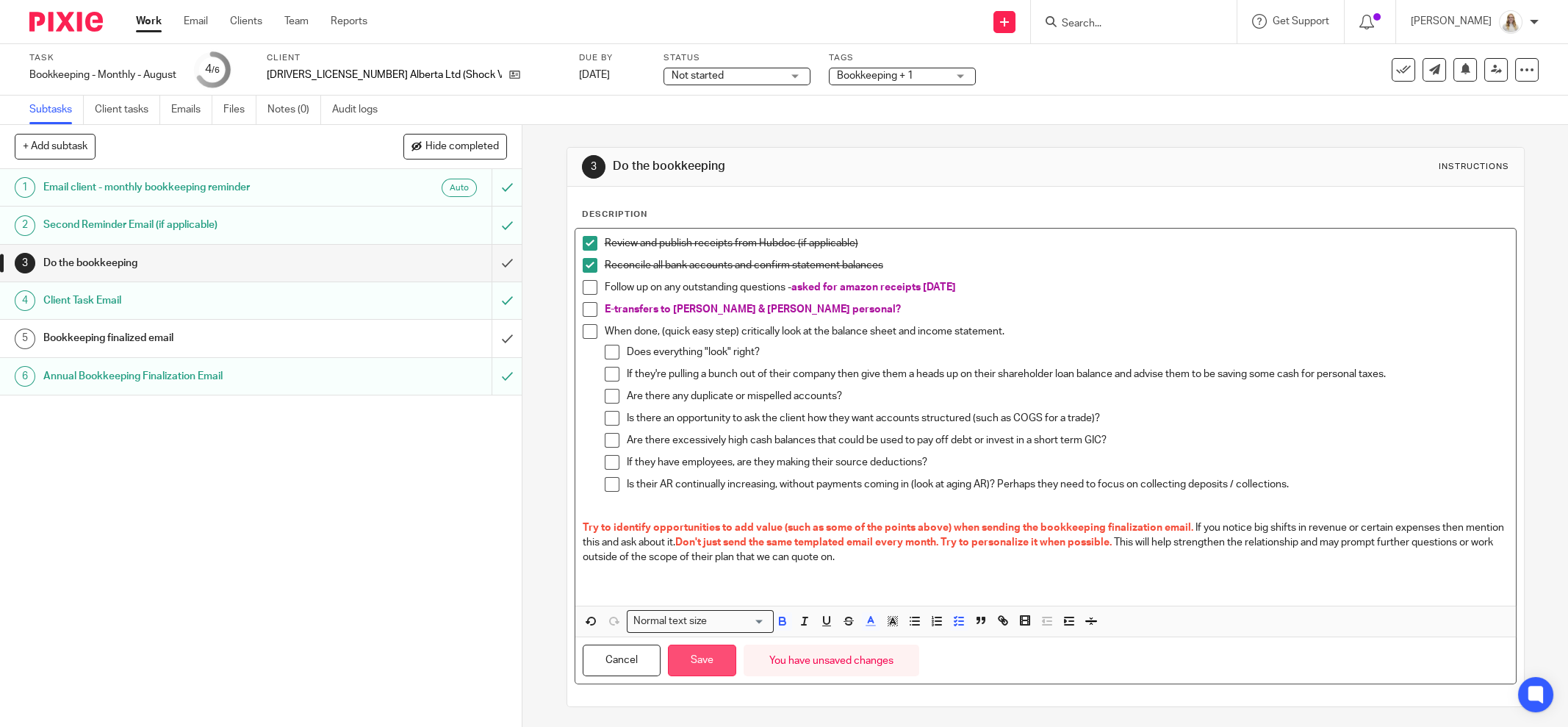
click at [696, 656] on button "Save" at bounding box center [702, 660] width 69 height 32
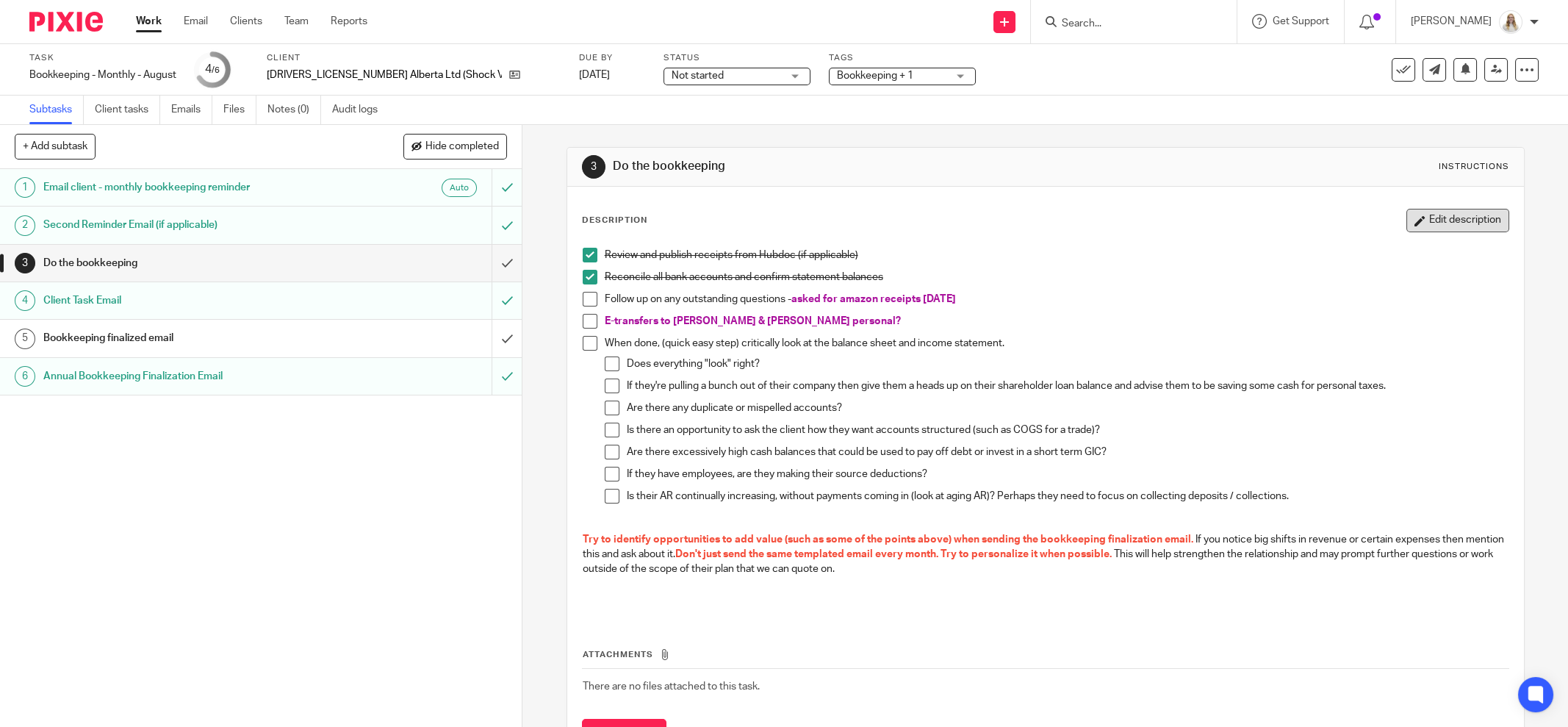
click at [1407, 223] on button "Edit description" at bounding box center [1458, 220] width 103 height 23
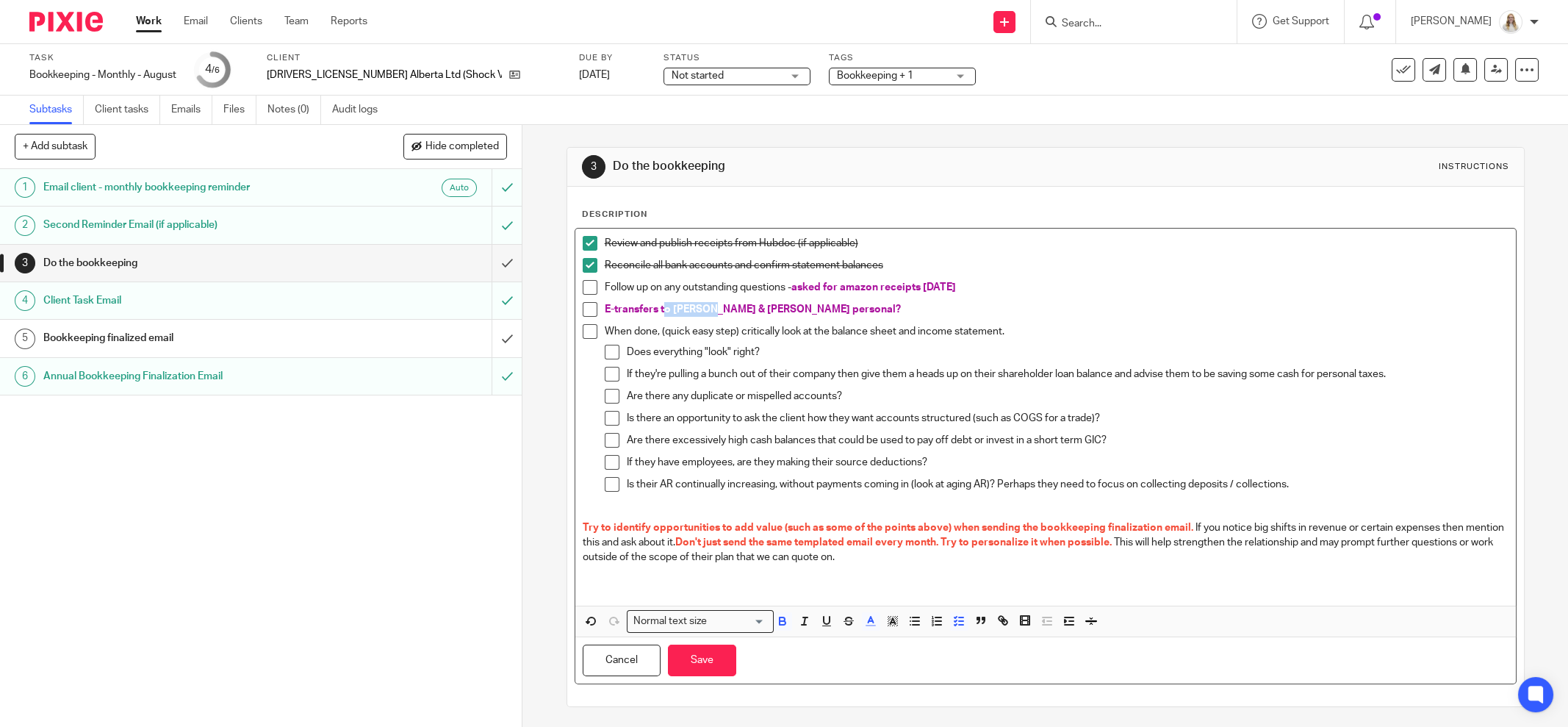
drag, startPoint x: 704, startPoint y: 304, endPoint x: 655, endPoint y: 305, distance: 49.0
click at [655, 305] on span "E-transfers to Kevin & Kate personal?" at bounding box center [752, 309] width 296 height 10
click at [779, 308] on p "E-transfer to Kate personal?" at bounding box center [1056, 310] width 904 height 15
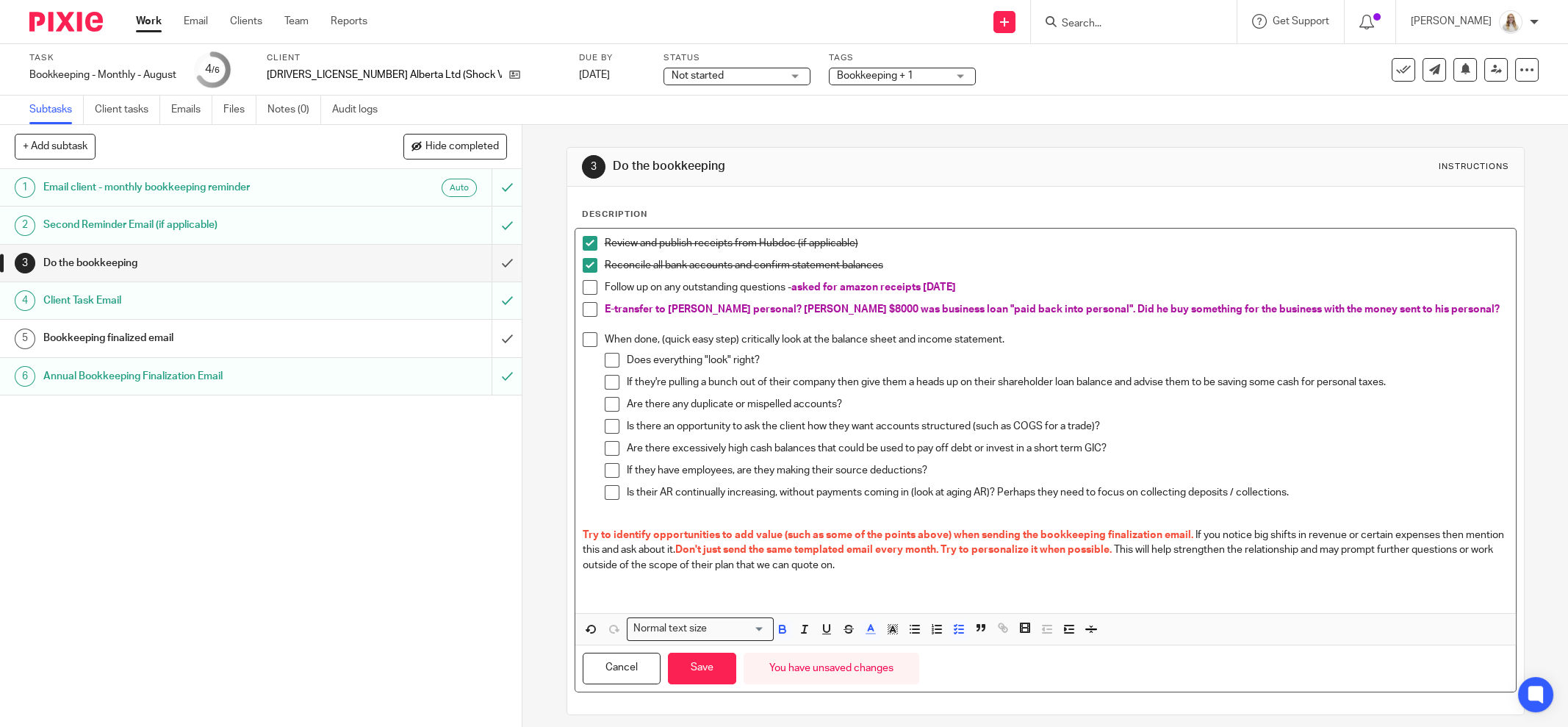
click at [1405, 306] on p "E-transfer to Kate personal? Kevin $8000 was business loan "paid back into pers…" at bounding box center [1056, 310] width 904 height 15
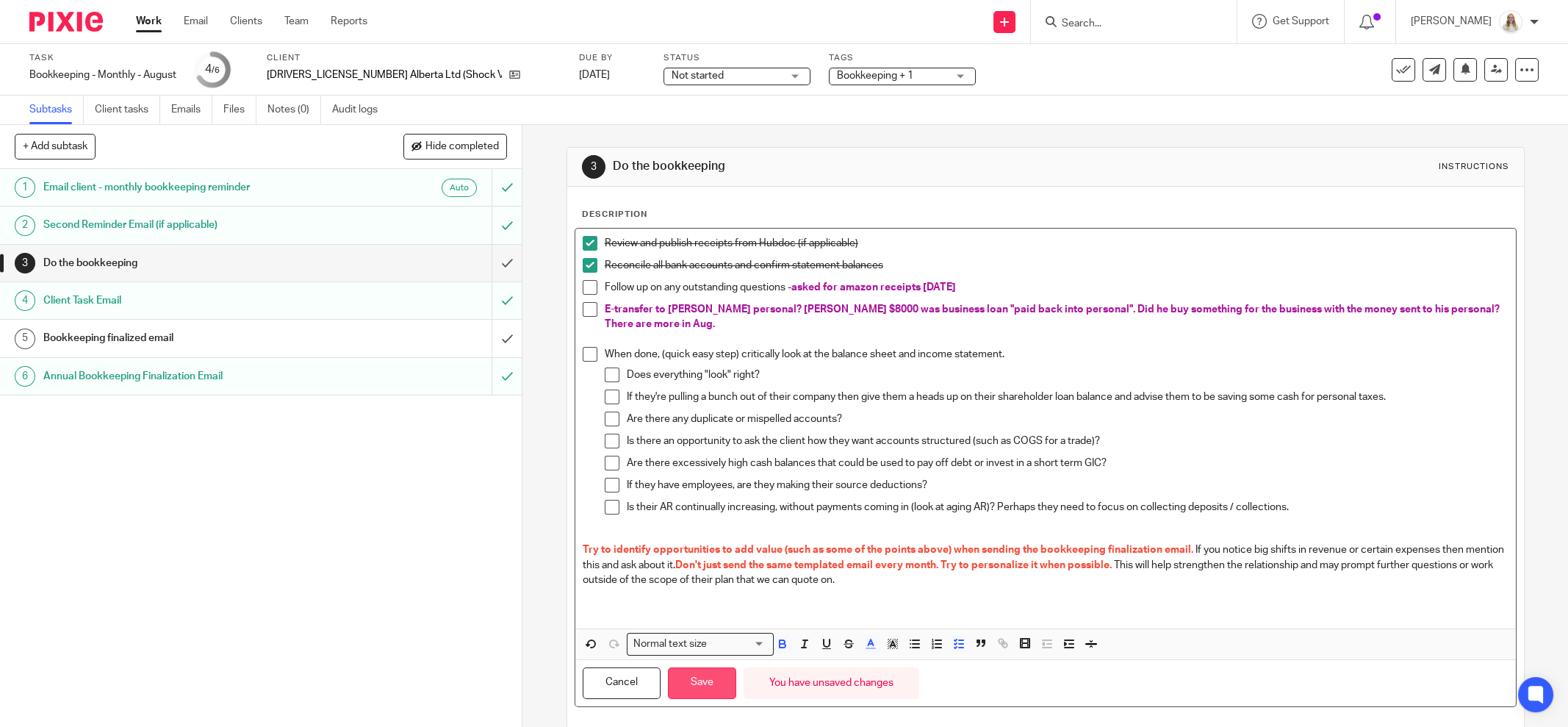
click at [704, 682] on button "Save" at bounding box center [702, 683] width 69 height 32
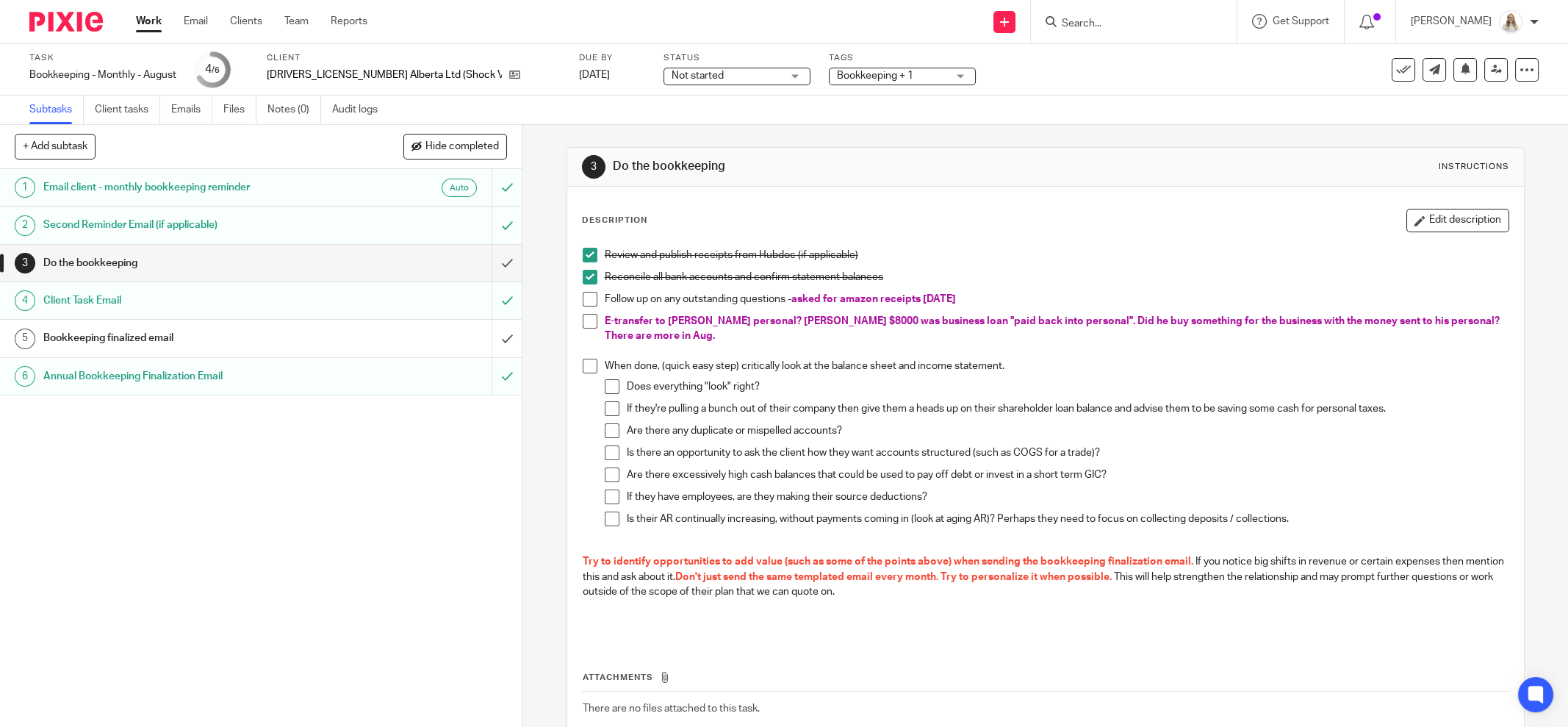
click at [897, 69] on span "Bookkeeping + 1" at bounding box center [892, 76] width 110 height 16
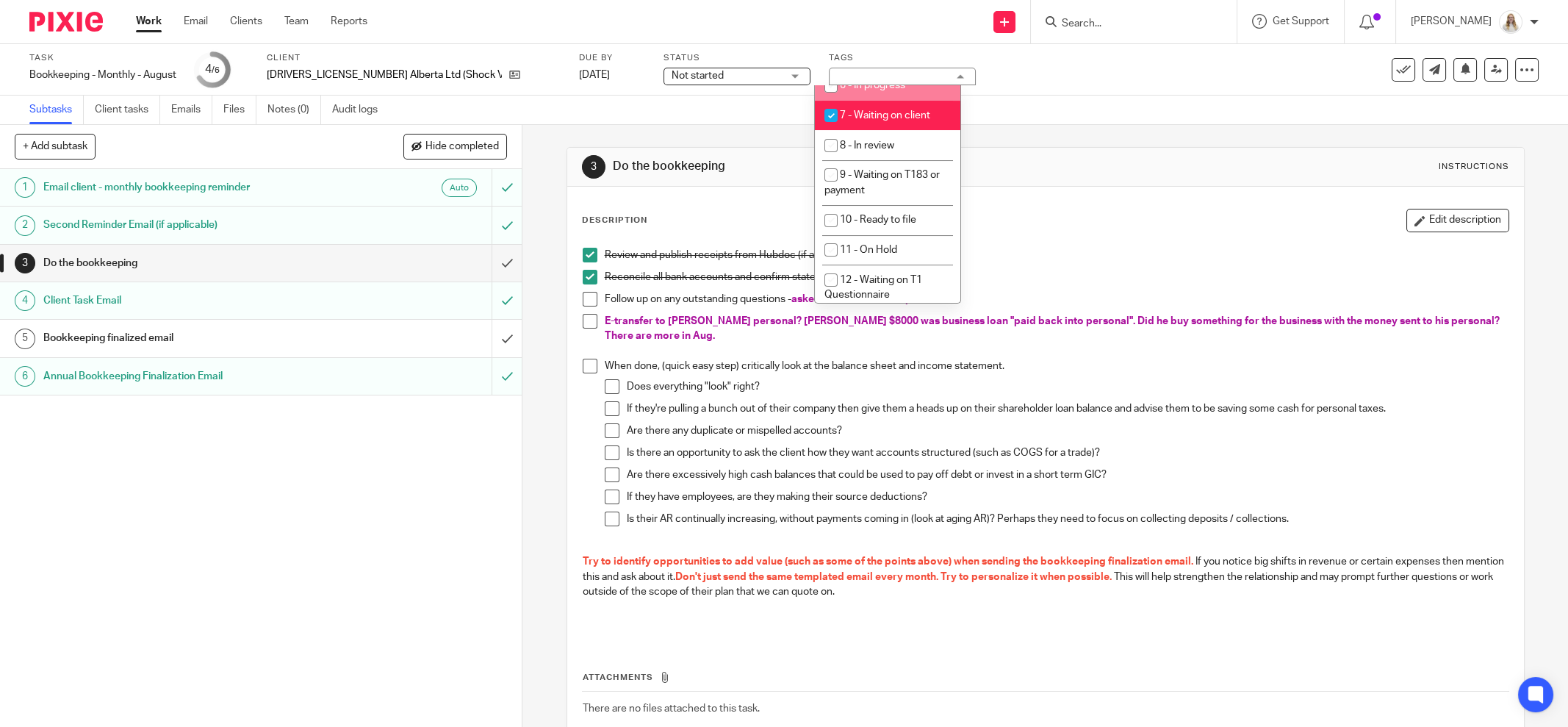
drag, startPoint x: 1096, startPoint y: 107, endPoint x: 563, endPoint y: 72, distance: 534.1
click at [1093, 108] on div "Subtasks Client tasks Emails Files Notes (0) Audit logs" at bounding box center [784, 110] width 1568 height 30
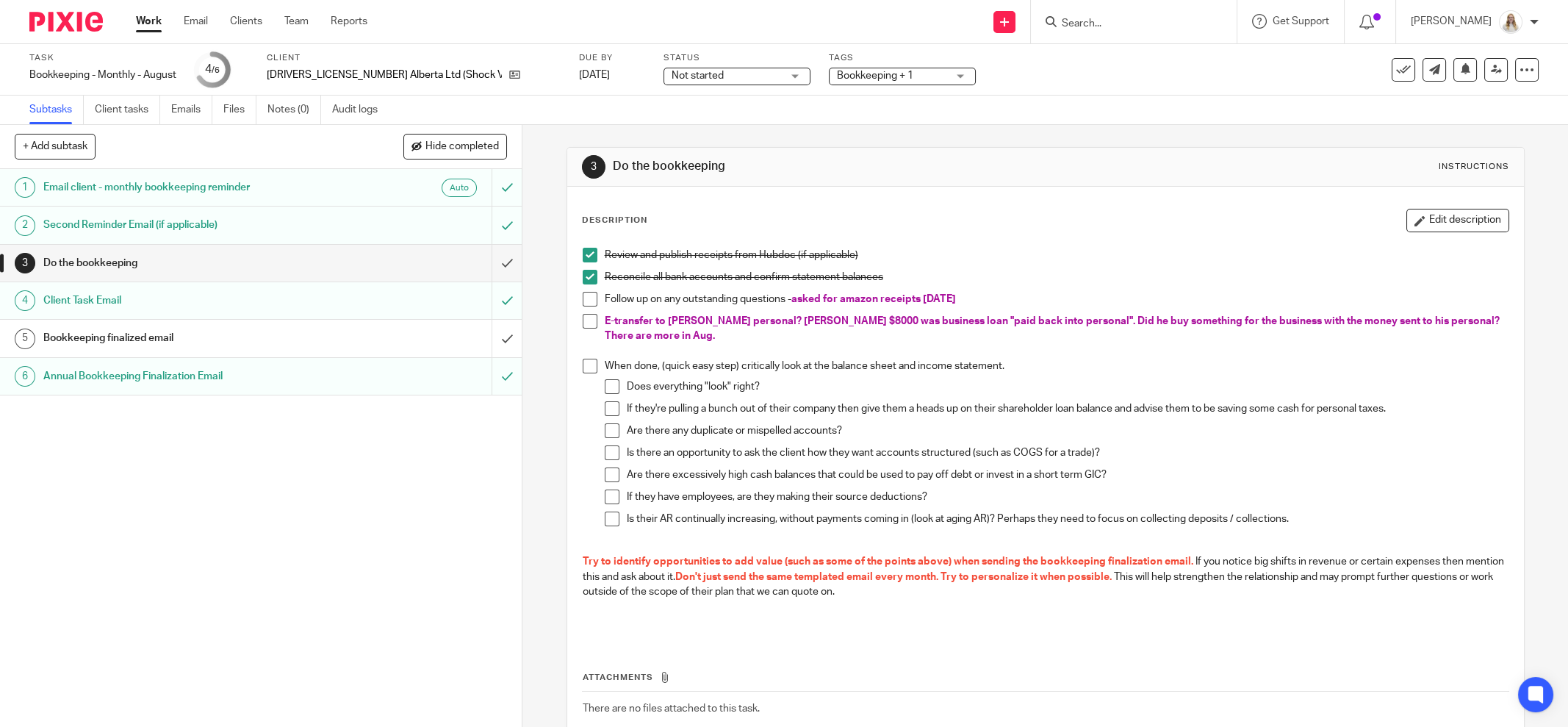
click at [145, 33] on div "Work Email Clients Team Reports Work Email Clients Team Reports Settings" at bounding box center [255, 21] width 268 height 44
click at [148, 21] on link "Work" at bounding box center [149, 21] width 26 height 15
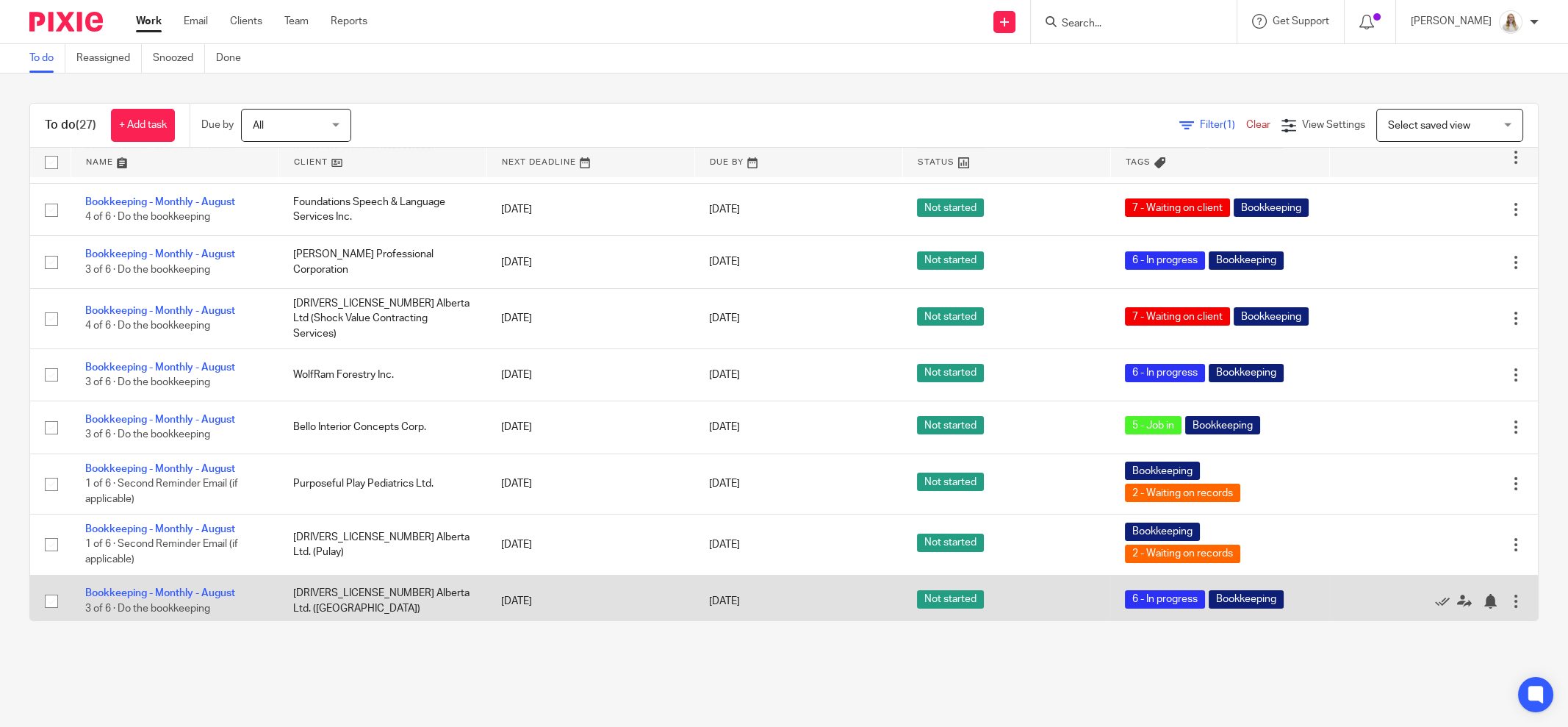
scroll to position [827, 0]
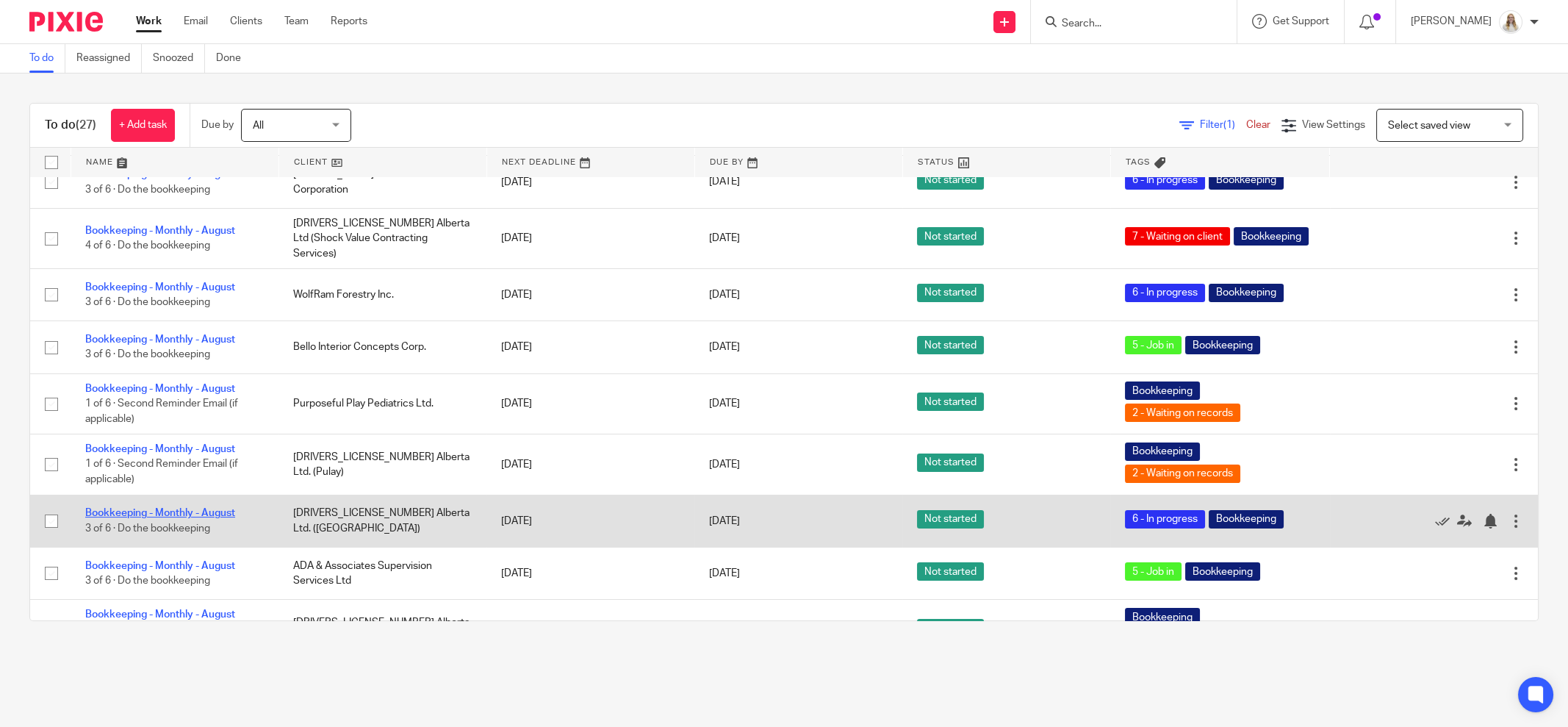
click at [214, 514] on link "Bookkeeping - Monthly - August" at bounding box center [160, 513] width 150 height 10
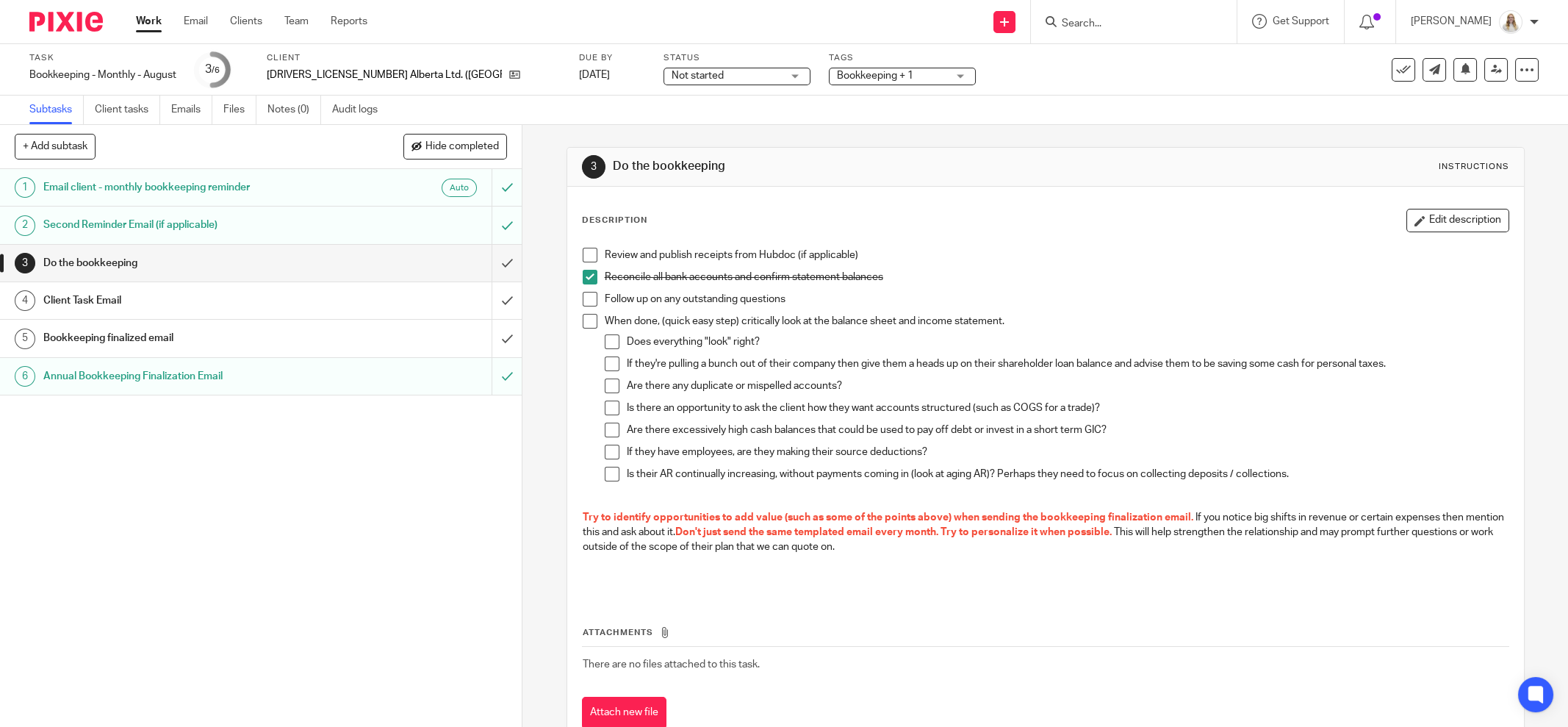
click at [990, 297] on p "Follow up on any outstanding questions" at bounding box center [1056, 300] width 904 height 15
